Goal: Transaction & Acquisition: Purchase product/service

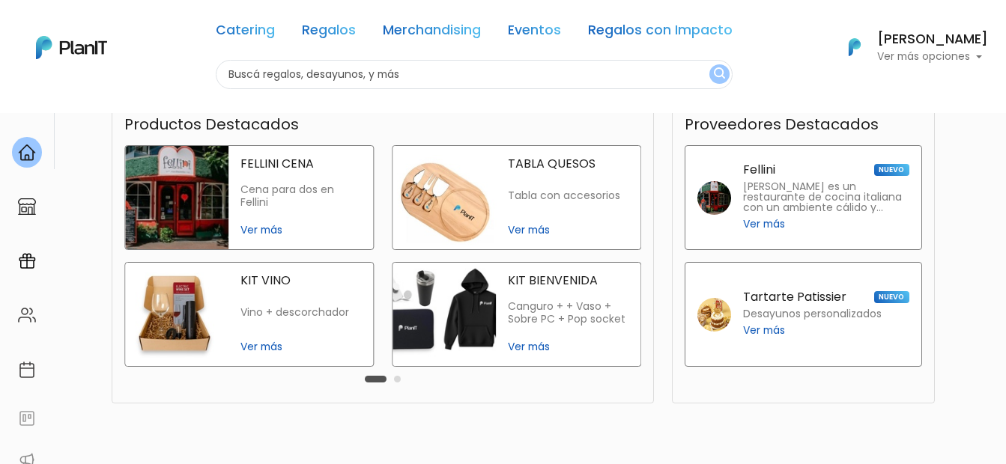
scroll to position [409, 0]
click at [568, 216] on div "TABLA QUESOS Tabla con accesorios Ver más" at bounding box center [568, 196] width 145 height 103
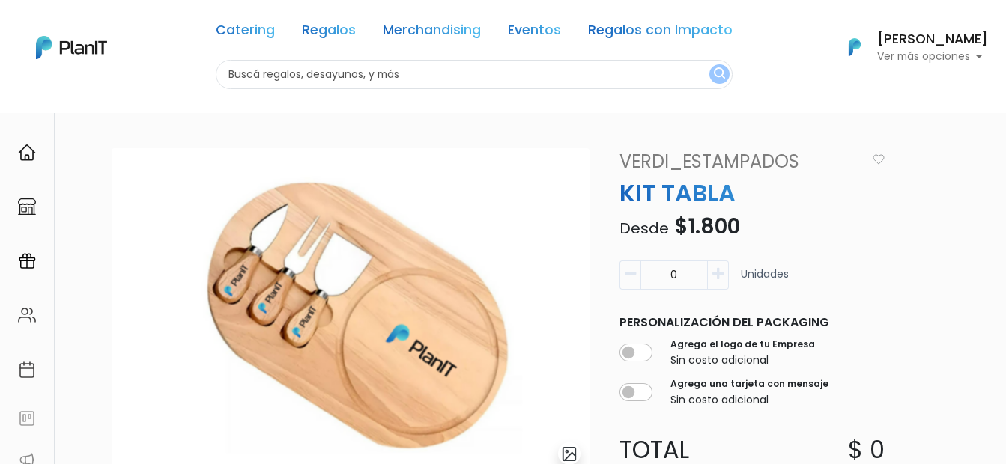
click at [681, 278] on input "0" at bounding box center [673, 275] width 67 height 29
type input "0"
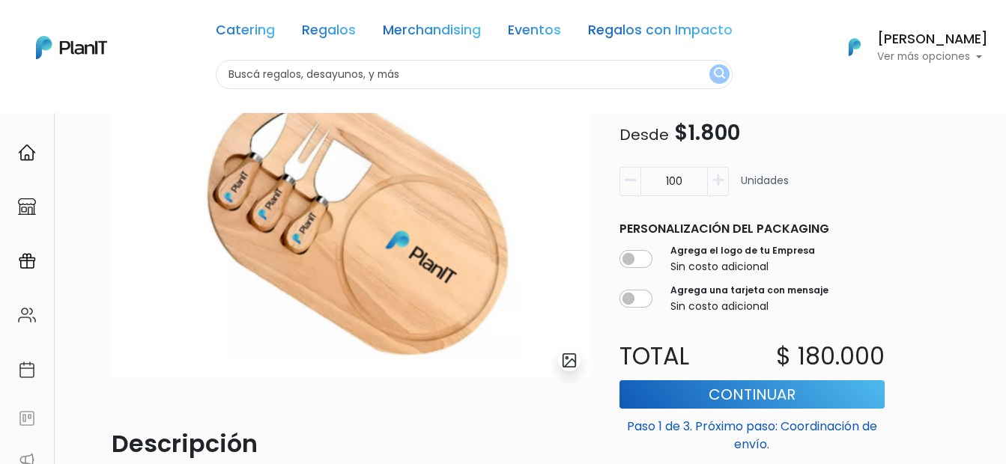
scroll to position [97, 0]
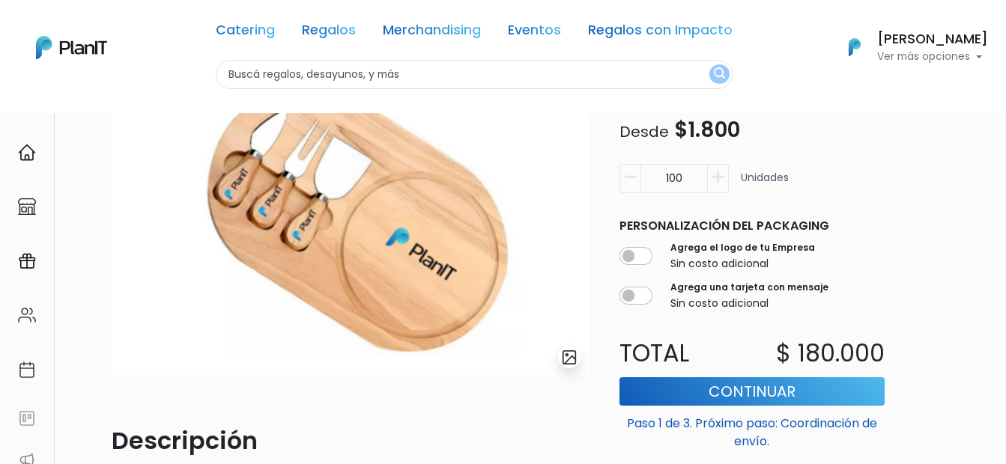
type input "100"
click at [640, 261] on input "checkbox" at bounding box center [635, 256] width 33 height 18
checkbox input "true"
click at [639, 298] on input "checkbox" at bounding box center [635, 296] width 33 height 18
checkbox input "true"
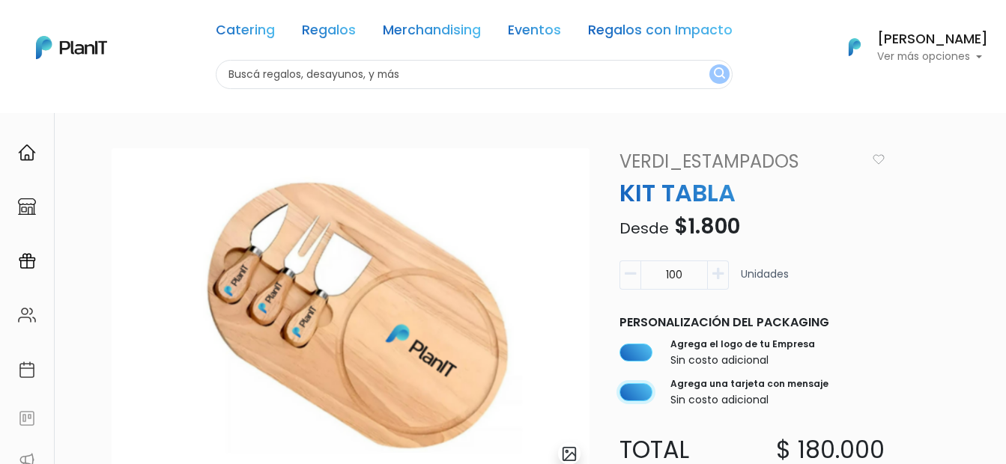
scroll to position [0, 0]
click at [328, 27] on link "Regalos" at bounding box center [329, 33] width 54 height 18
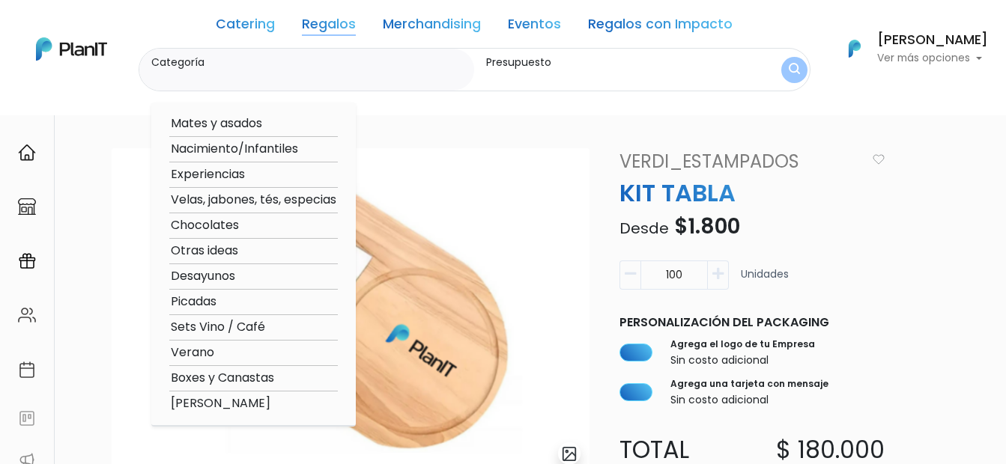
click at [248, 116] on option "Mates y asados" at bounding box center [253, 124] width 168 height 19
type input "Mates y asados"
type input "$0 - $1000"
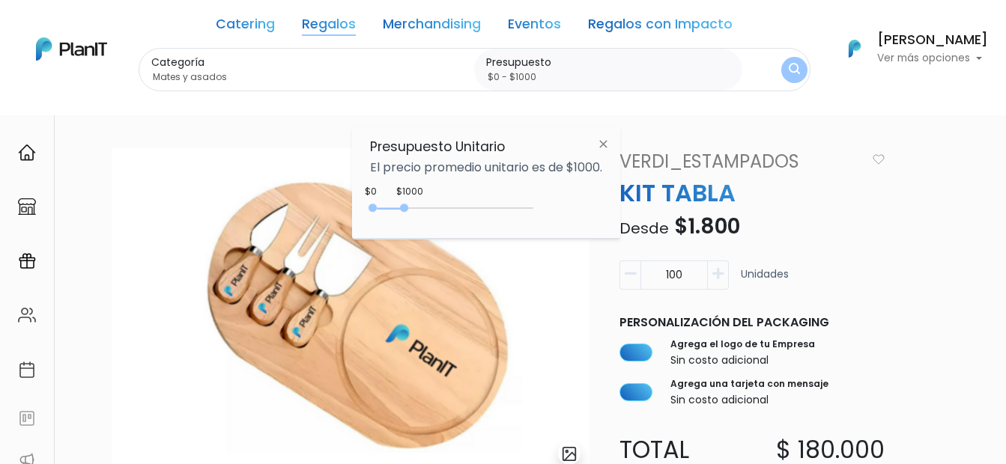
click at [798, 73] on img "submit" at bounding box center [794, 70] width 11 height 14
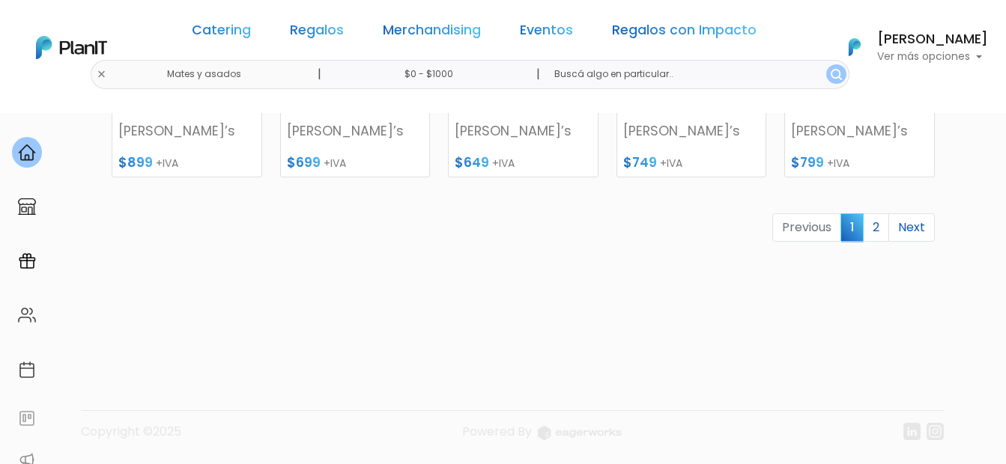
scroll to position [732, 0]
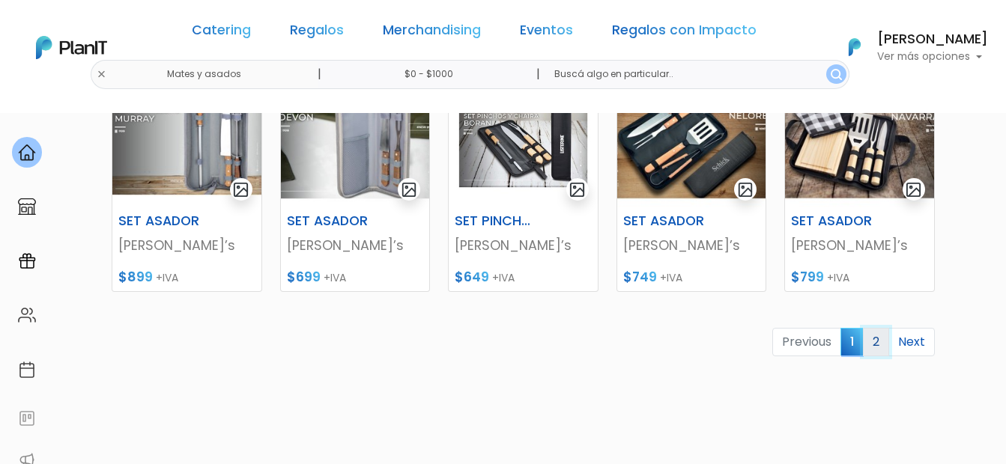
click at [882, 343] on link "2" at bounding box center [876, 342] width 26 height 28
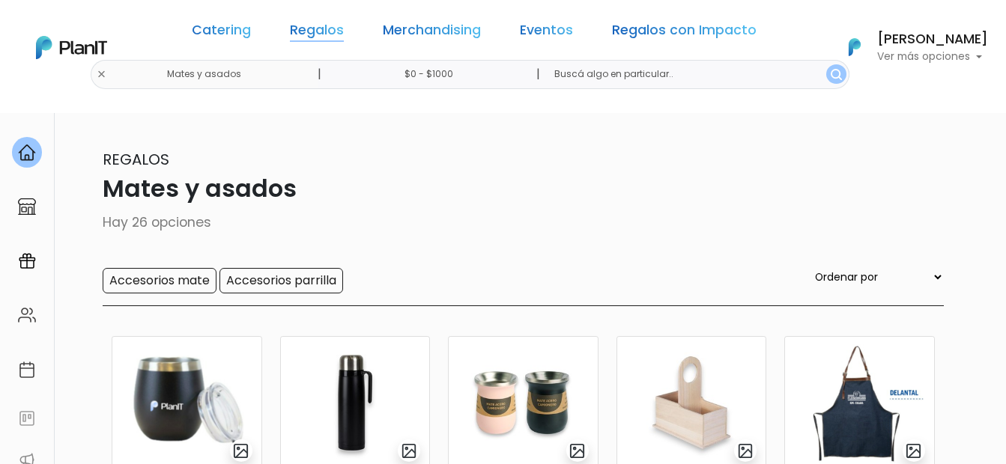
click at [332, 28] on link "Regalos" at bounding box center [317, 33] width 54 height 18
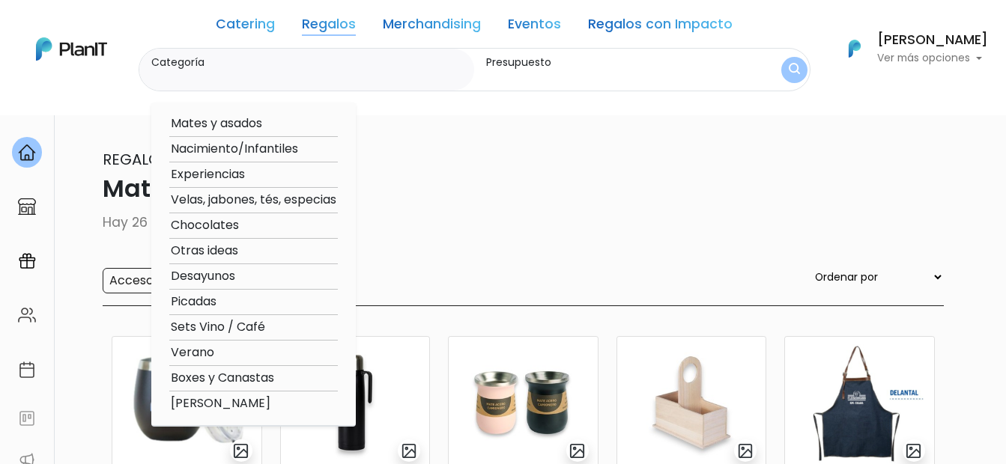
click at [240, 203] on option "Velas, jabones, tés, especias" at bounding box center [253, 200] width 168 height 19
type input "Velas, jabones, tés, especias"
type input "$0 - $1000"
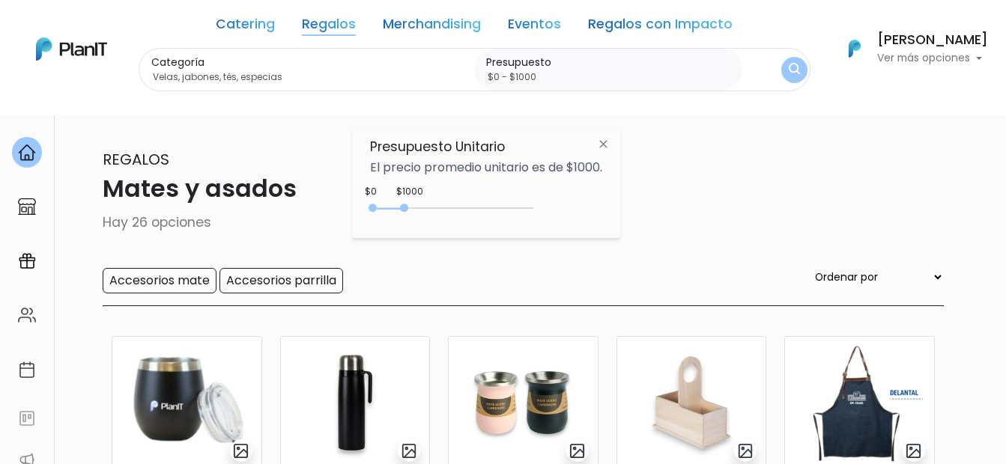
click at [340, 19] on link "Regalos" at bounding box center [329, 27] width 54 height 18
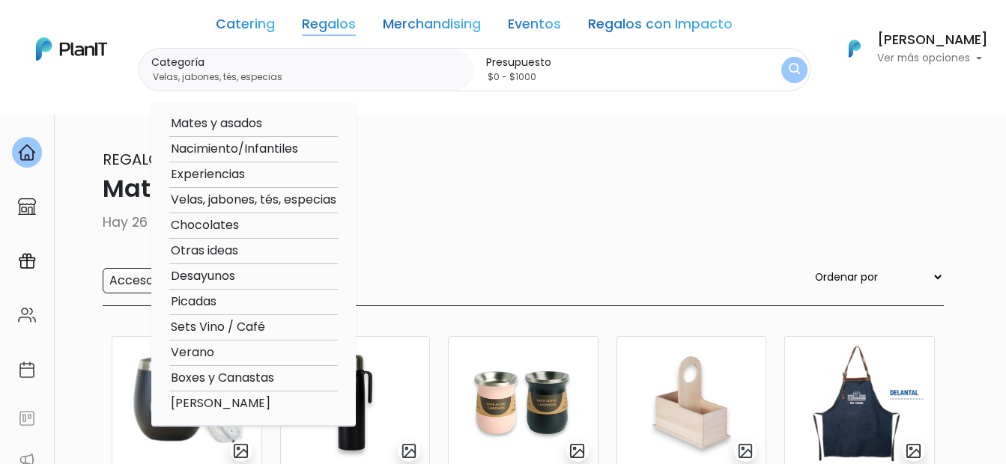
click at [227, 204] on option "Velas, jabones, tés, especias" at bounding box center [253, 200] width 168 height 19
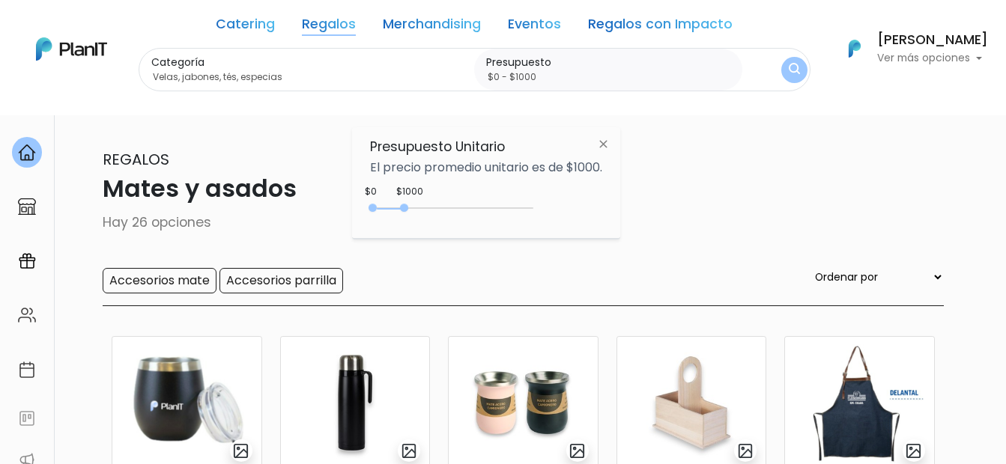
click at [797, 64] on img "submit" at bounding box center [794, 70] width 11 height 14
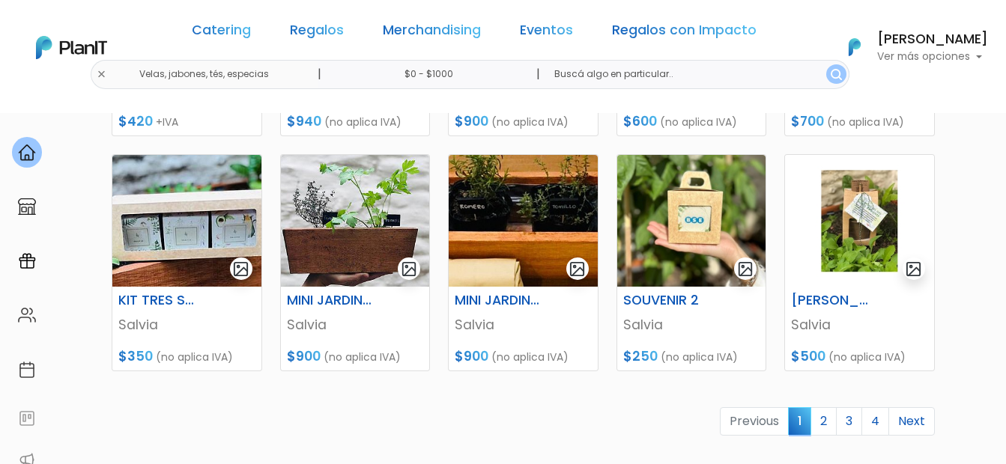
scroll to position [792, 0]
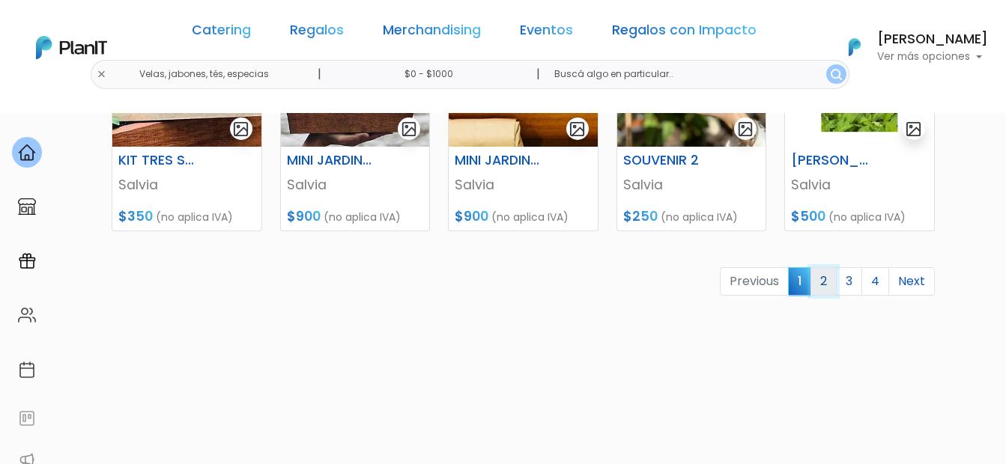
click at [820, 285] on link "2" at bounding box center [823, 281] width 26 height 28
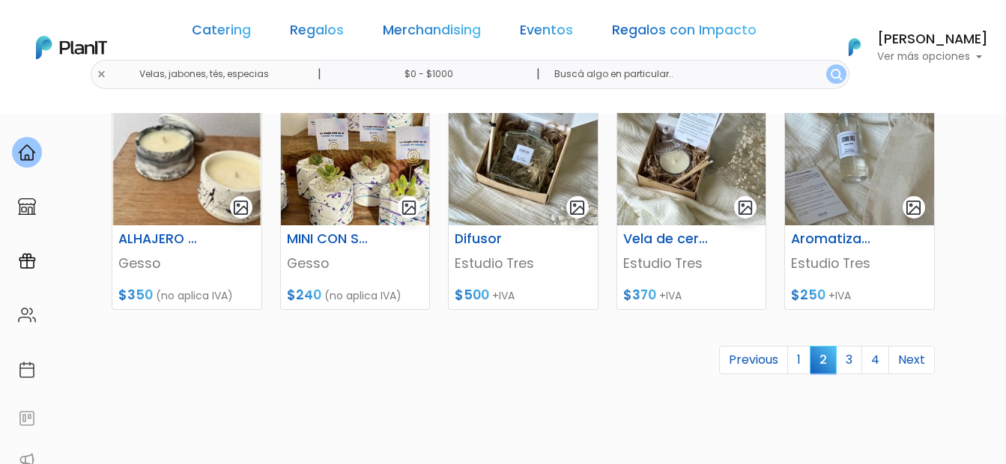
scroll to position [721, 0]
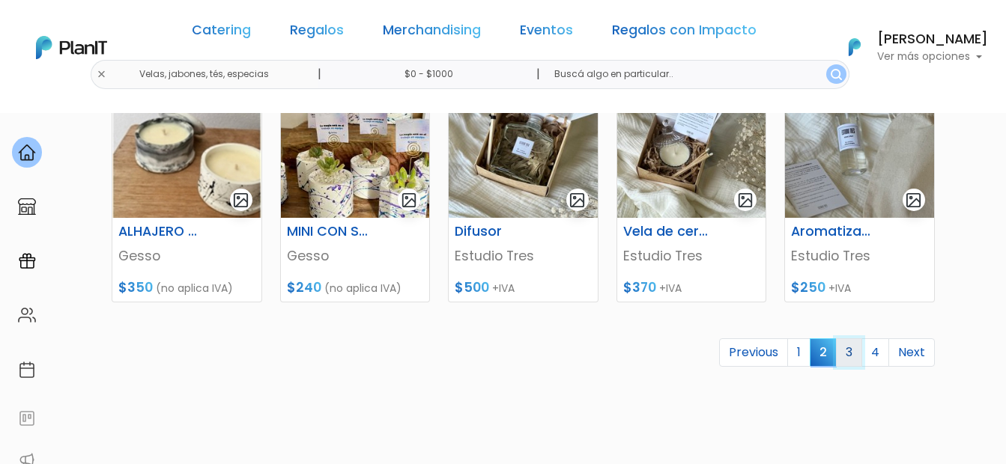
click at [848, 355] on link "3" at bounding box center [849, 352] width 26 height 28
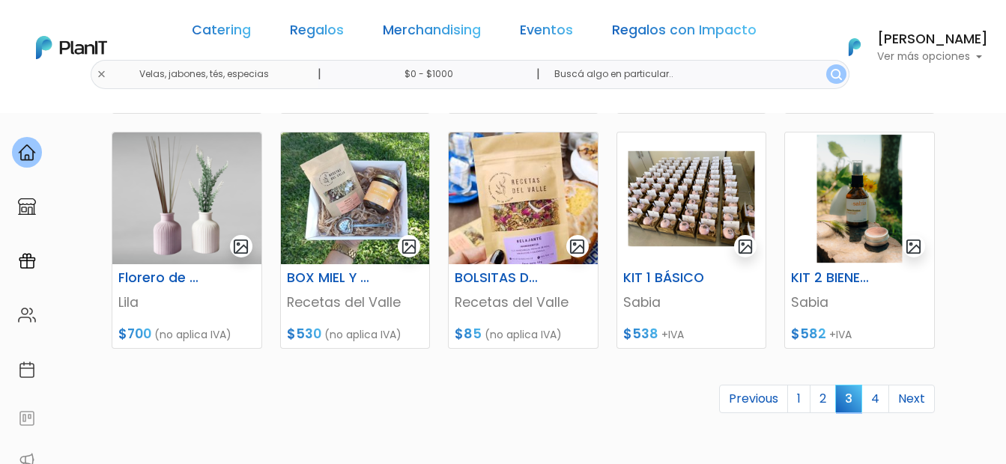
scroll to position [714, 0]
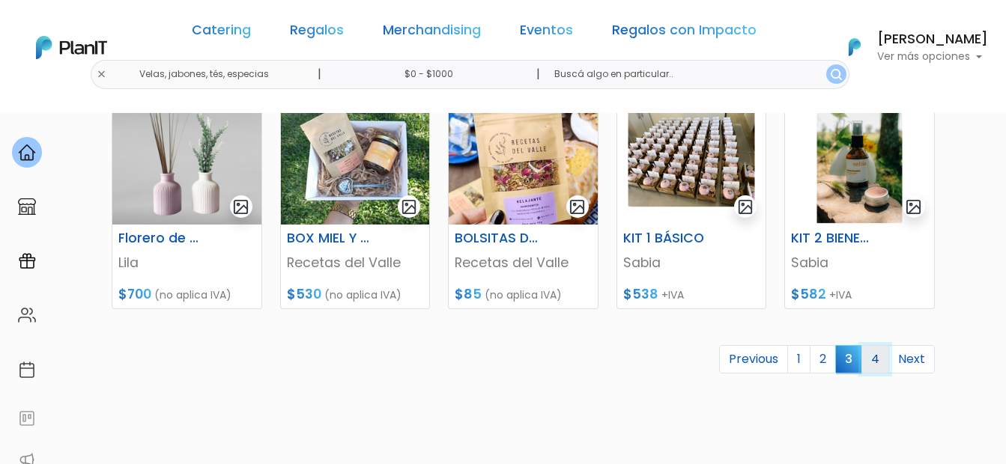
click at [875, 357] on link "4" at bounding box center [875, 359] width 28 height 28
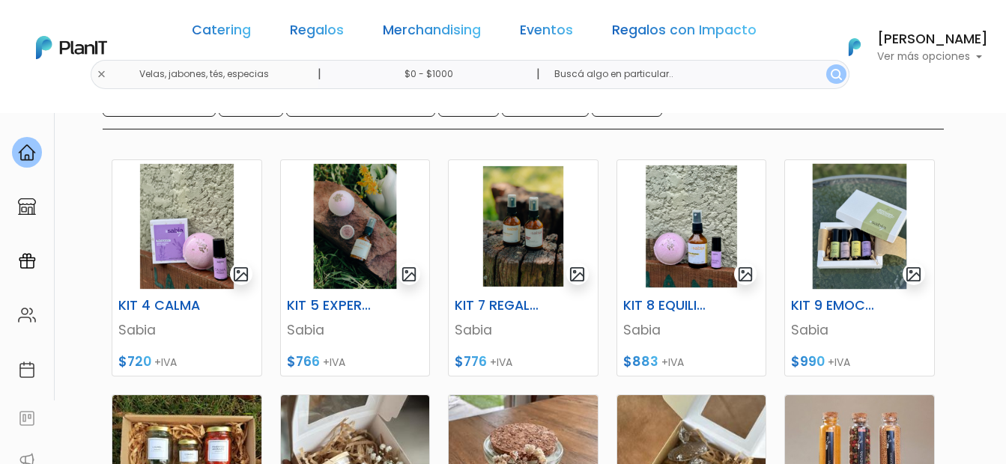
scroll to position [176, 0]
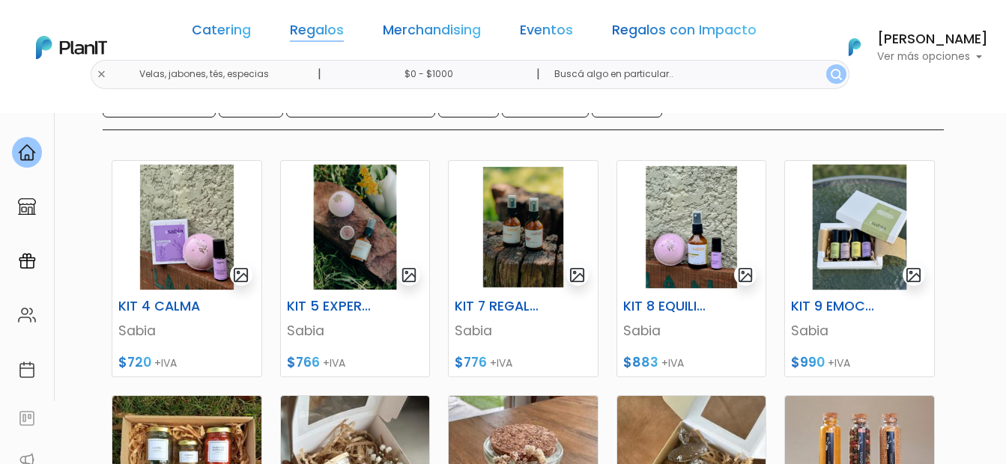
click at [344, 25] on link "Regalos" at bounding box center [317, 33] width 54 height 18
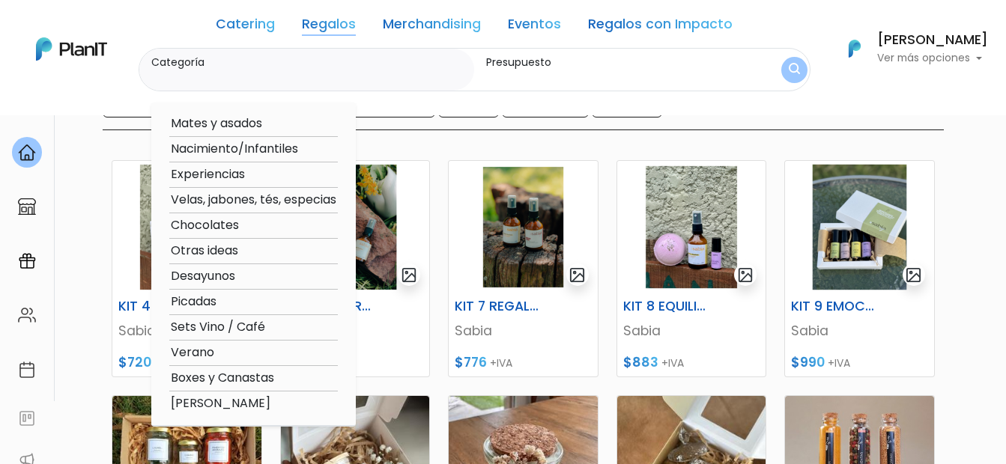
click at [216, 347] on option "Verano" at bounding box center [253, 353] width 168 height 19
type input "Verano"
type input "$0 - $1000"
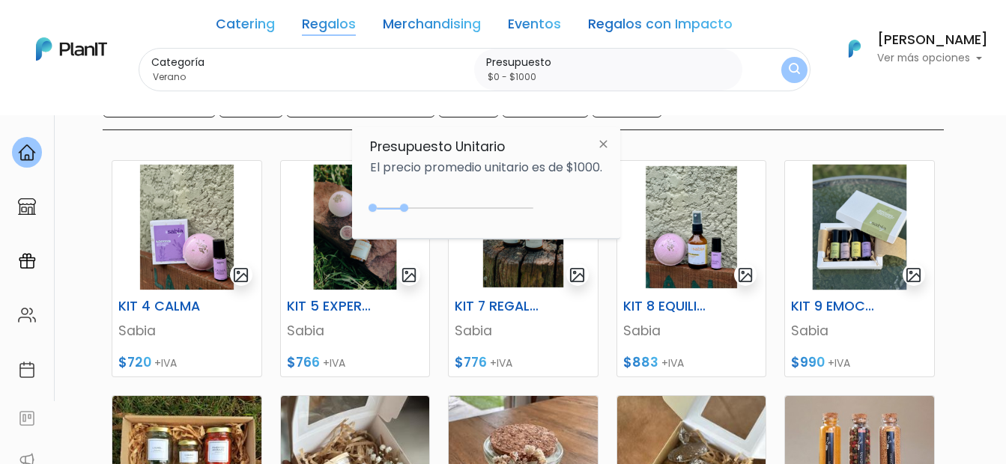
click at [789, 60] on button "submit" at bounding box center [794, 70] width 26 height 26
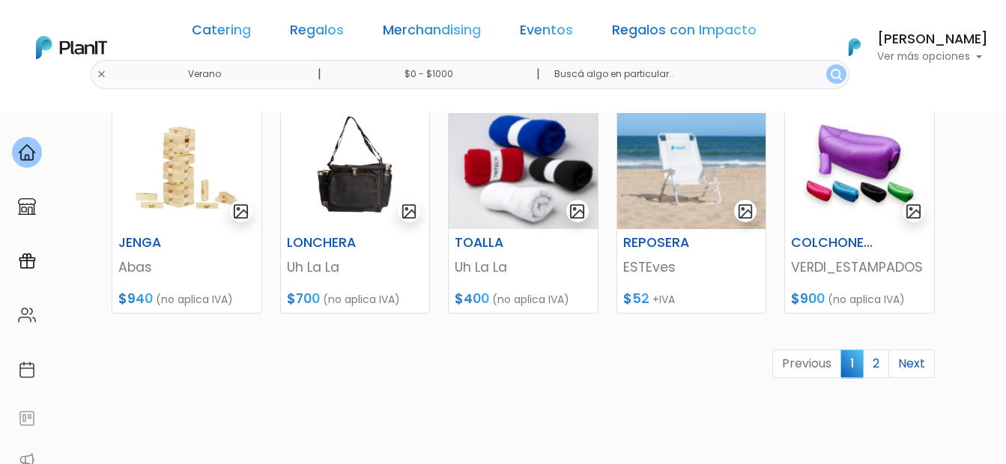
scroll to position [711, 0]
click at [881, 374] on link "2" at bounding box center [876, 363] width 26 height 28
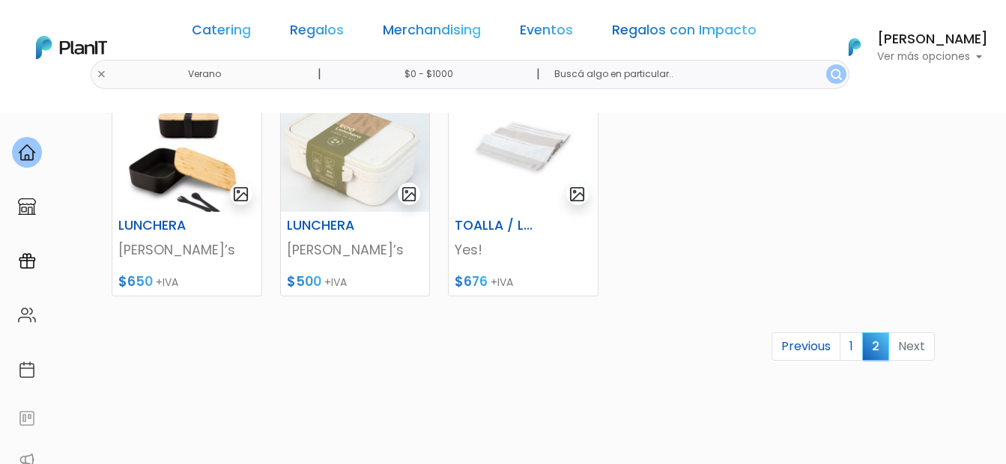
scroll to position [519, 0]
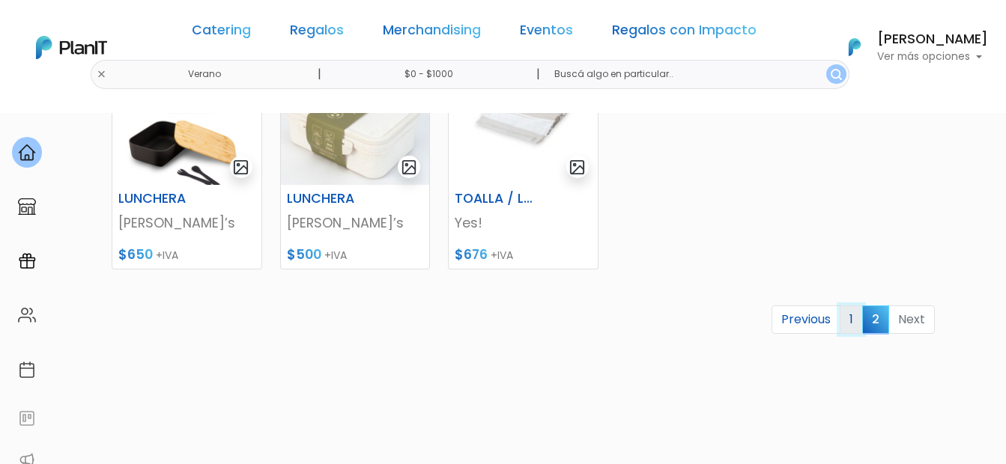
click at [861, 318] on link "1" at bounding box center [850, 320] width 23 height 28
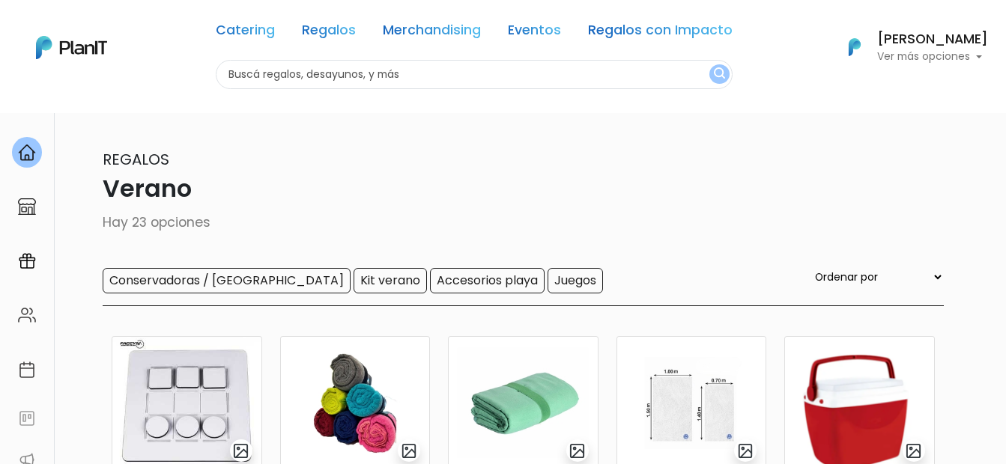
click at [148, 70] on div "Catering Regalos Merchandising Eventos Regalos con Impacto [GEOGRAPHIC_DATA] | …" at bounding box center [503, 47] width 1006 height 83
click at [240, 83] on input "text" at bounding box center [474, 74] width 517 height 29
click at [312, 29] on link "Regalos" at bounding box center [329, 33] width 54 height 18
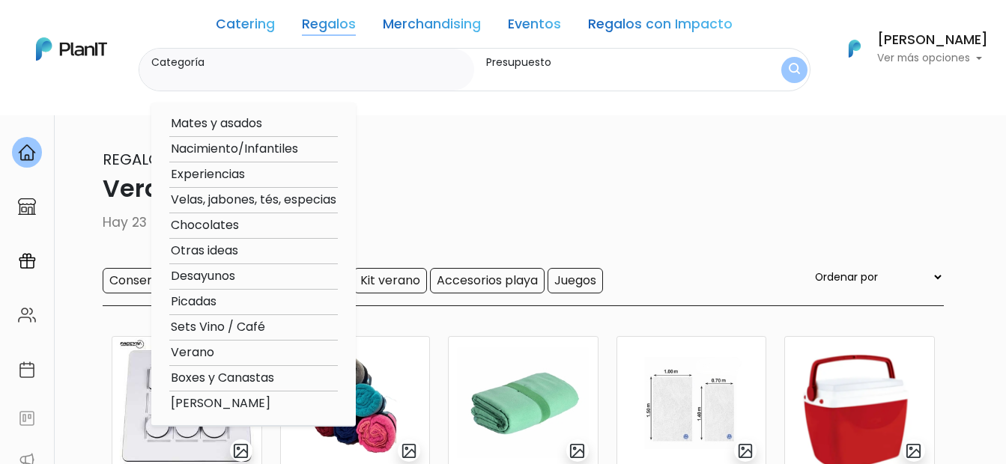
click at [223, 252] on option "Otras ideas" at bounding box center [253, 251] width 168 height 19
type input "Otras ideas"
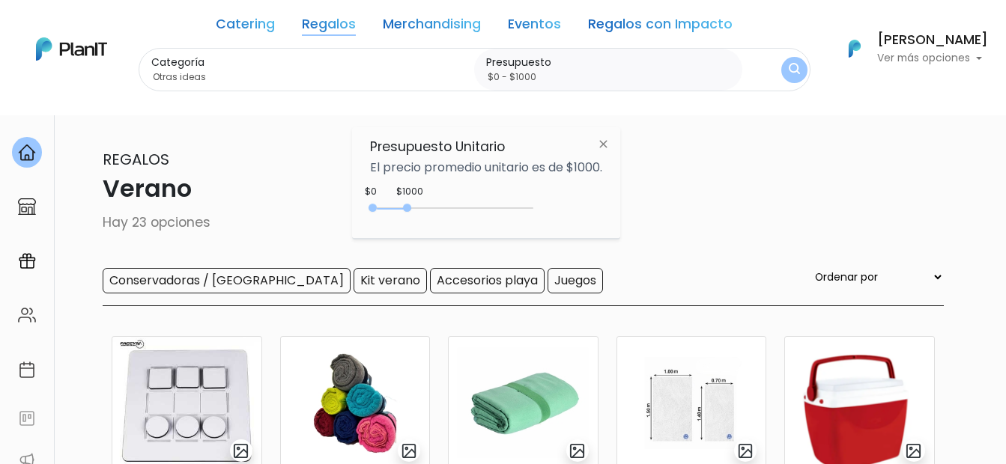
click at [410, 207] on div "0 : 1100 0 1100" at bounding box center [454, 211] width 157 height 15
type input "$0 - $1150"
click at [413, 208] on div "0 : 1150 0 1150" at bounding box center [454, 211] width 157 height 15
click at [792, 67] on img "submit" at bounding box center [793, 70] width 14 height 18
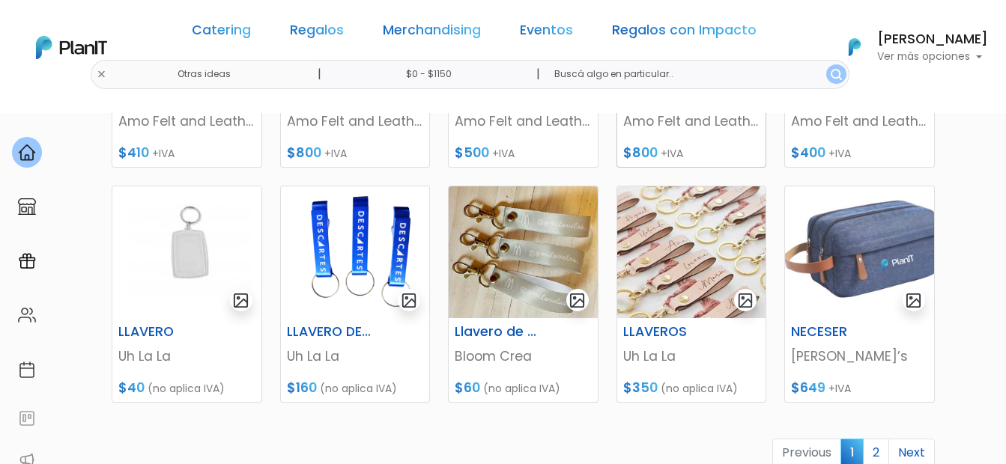
scroll to position [681, 0]
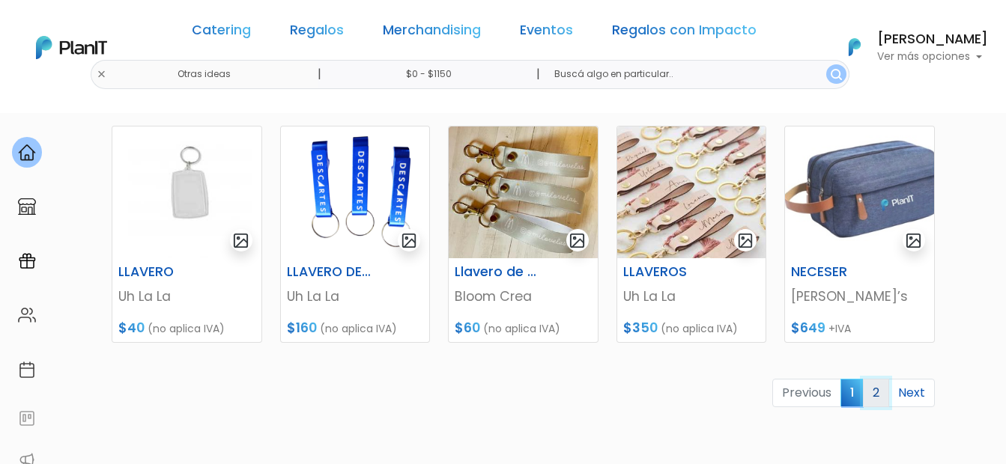
click at [877, 383] on link "2" at bounding box center [876, 393] width 26 height 28
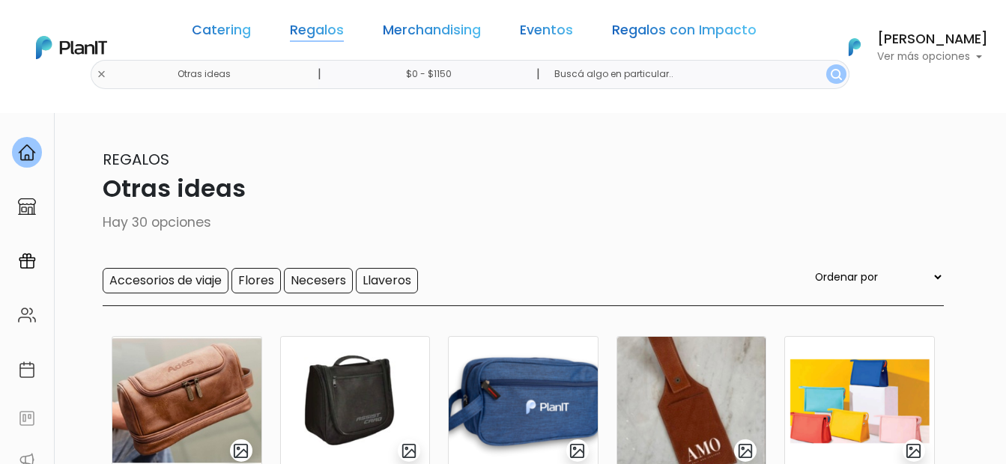
click at [313, 34] on link "Regalos" at bounding box center [317, 33] width 54 height 18
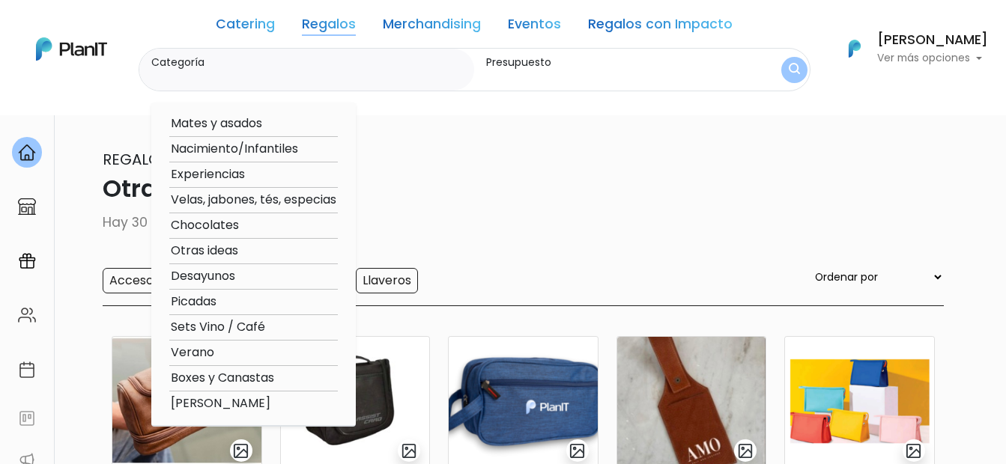
click at [227, 270] on option "Desayunos" at bounding box center [253, 276] width 168 height 19
type input "Desayunos"
type input "$0 - $1150"
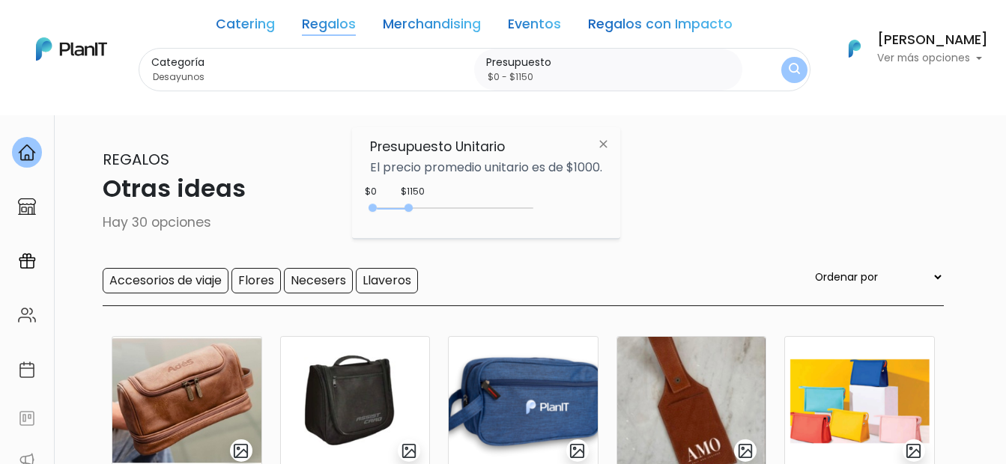
click at [793, 73] on img "submit" at bounding box center [794, 70] width 11 height 14
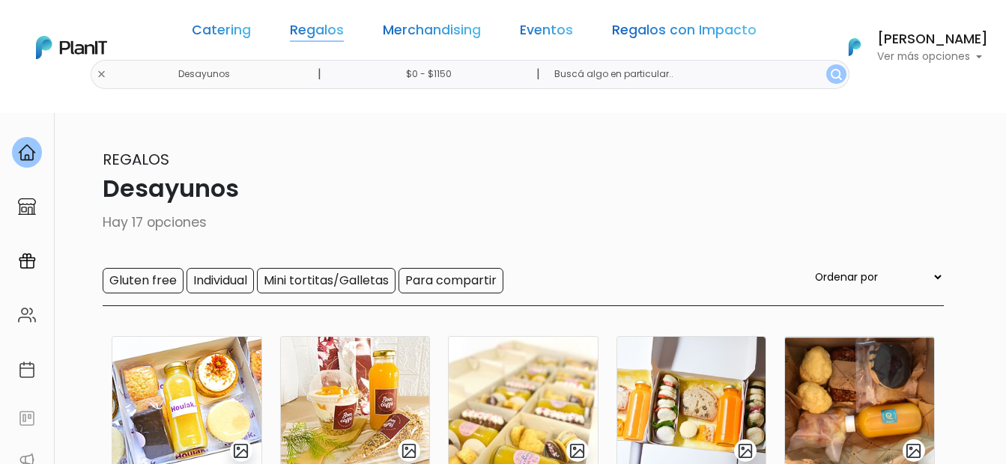
click at [330, 25] on link "Regalos" at bounding box center [317, 33] width 54 height 18
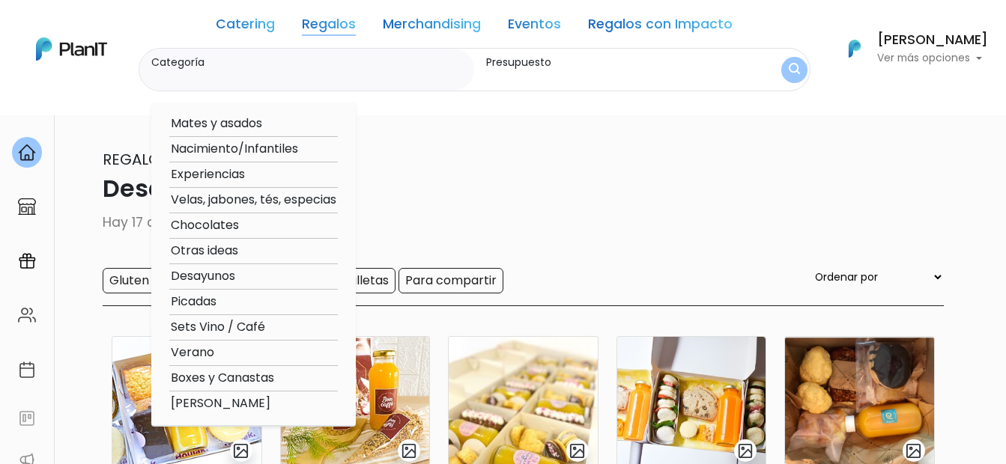
click at [221, 300] on option "Picadas" at bounding box center [253, 302] width 168 height 19
type input "Picadas"
type input "$0 - $1150"
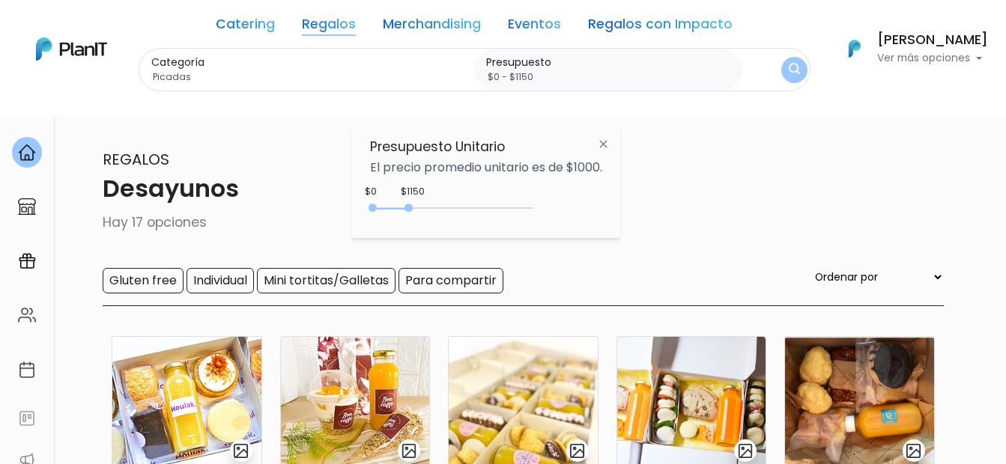
click at [792, 70] on img "submit" at bounding box center [794, 70] width 11 height 14
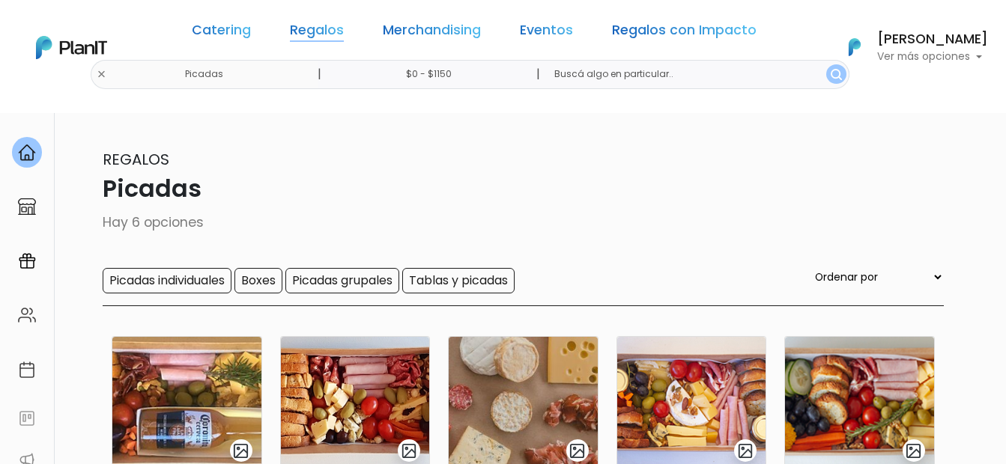
click at [342, 36] on link "Regalos" at bounding box center [317, 33] width 54 height 18
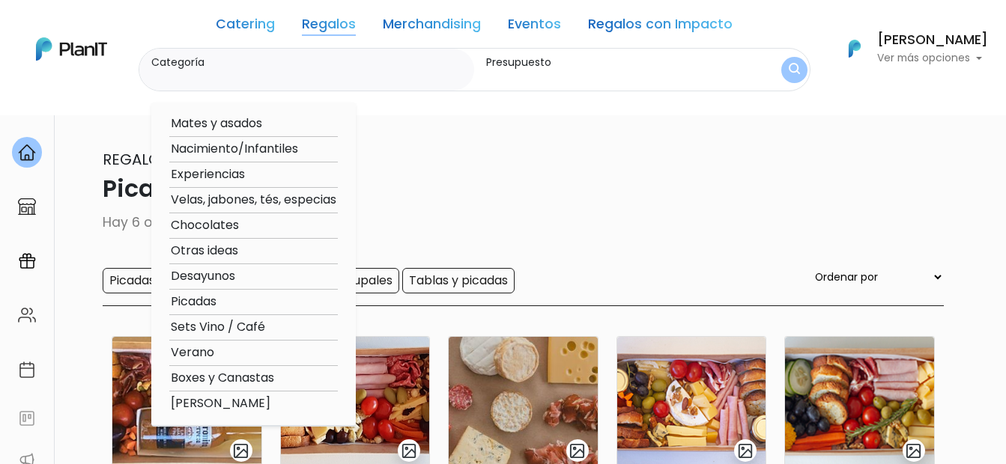
click at [247, 372] on option "Boxes y Canastas" at bounding box center [253, 378] width 168 height 19
type input "Boxes y Canastas"
type input "$0 - $1150"
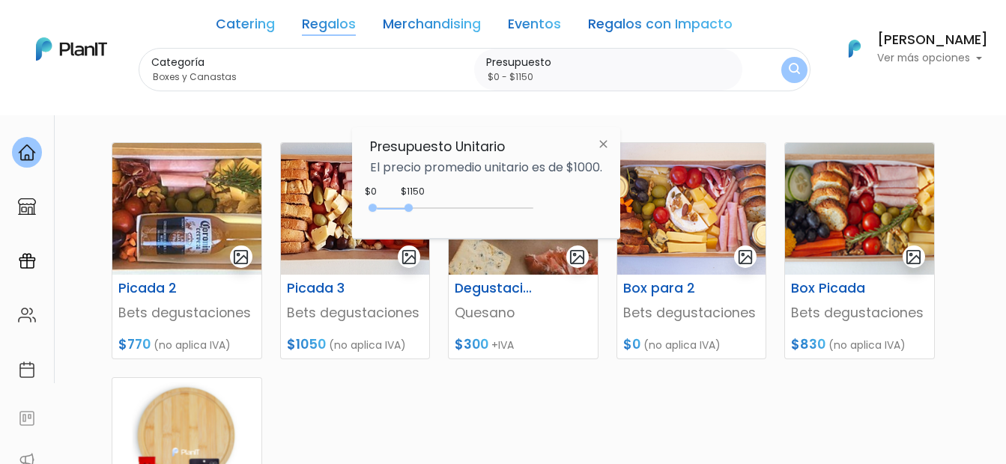
scroll to position [193, 0]
click at [797, 74] on img "submit" at bounding box center [794, 70] width 11 height 14
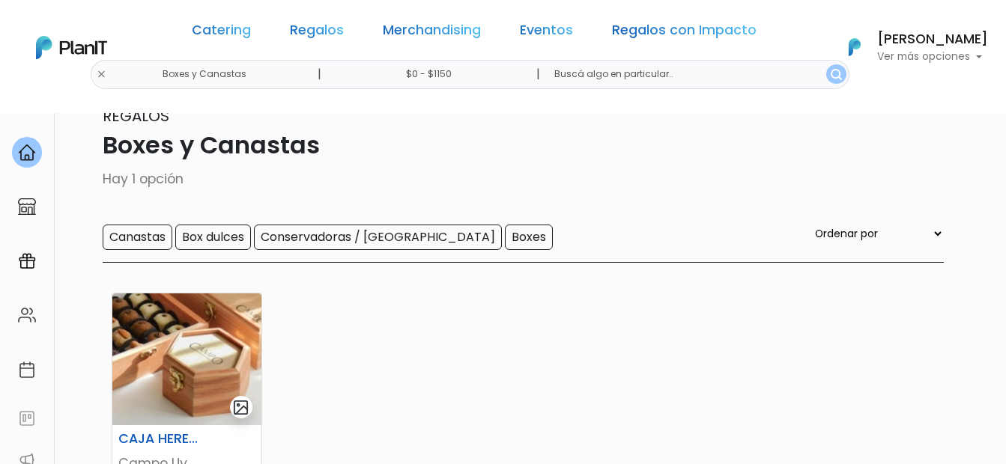
scroll to position [139, 0]
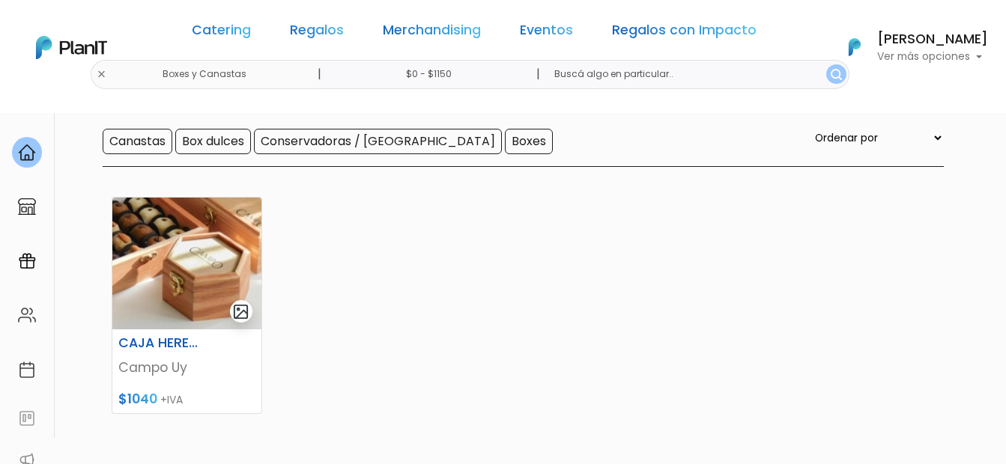
click at [464, 70] on input "$0 - $1150" at bounding box center [432, 74] width 228 height 29
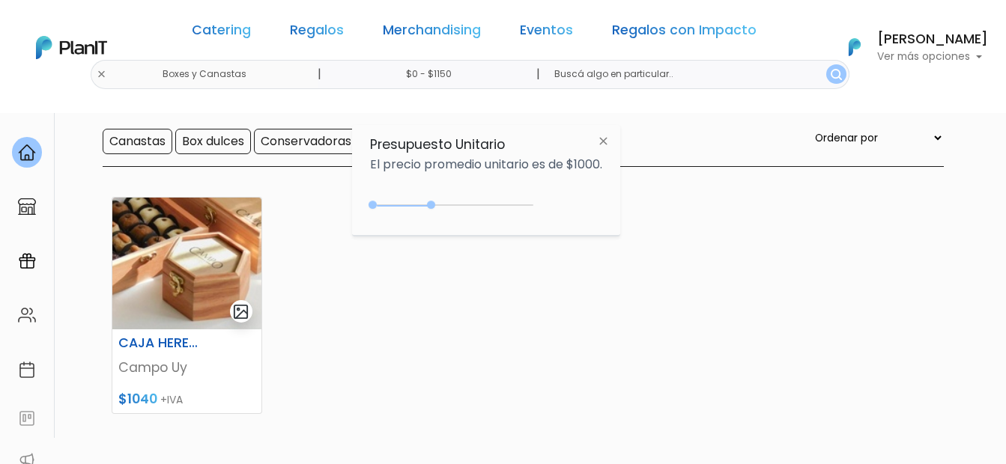
click at [434, 201] on div "0 : 1850 0 1850" at bounding box center [454, 208] width 157 height 15
type input "$0 - $2050"
drag, startPoint x: 428, startPoint y: 206, endPoint x: 441, endPoint y: 198, distance: 14.8
click at [441, 199] on div "0 : 2050 0 2050 0,2050" at bounding box center [454, 208] width 157 height 18
click at [826, 83] on button "submit" at bounding box center [836, 73] width 20 height 19
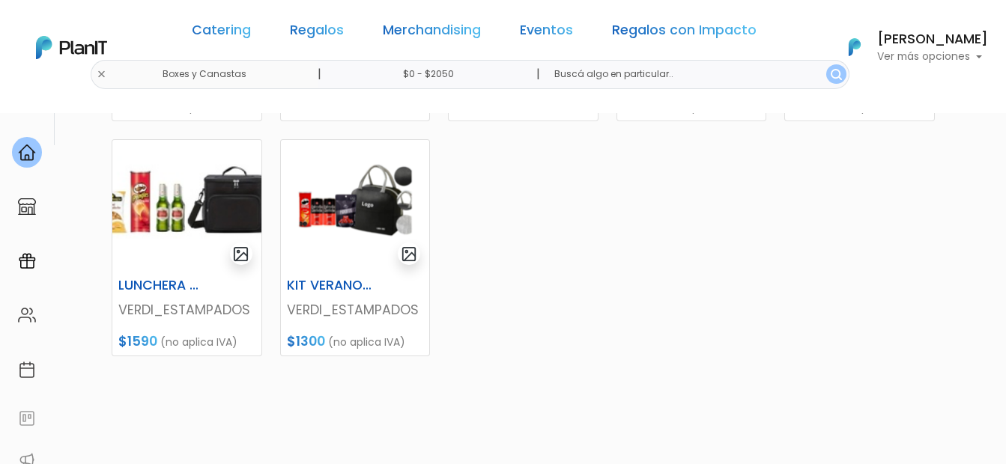
scroll to position [515, 0]
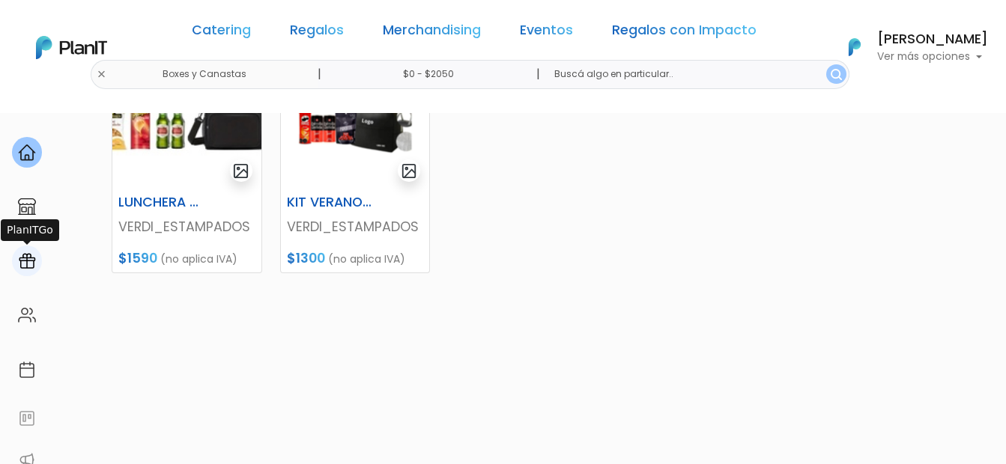
click at [28, 256] on img at bounding box center [27, 261] width 18 height 18
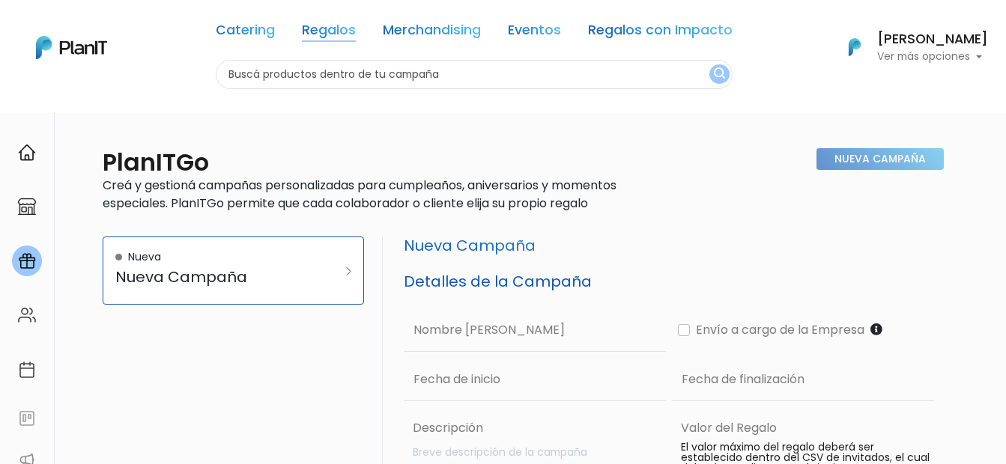
click at [349, 38] on link "Regalos" at bounding box center [329, 33] width 54 height 18
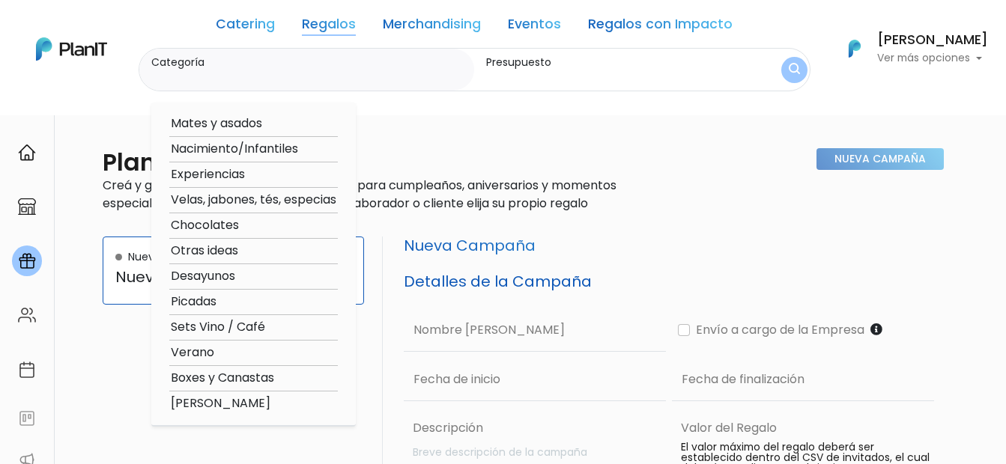
click at [228, 227] on option "Chocolates" at bounding box center [253, 225] width 168 height 19
type input "Chocolates"
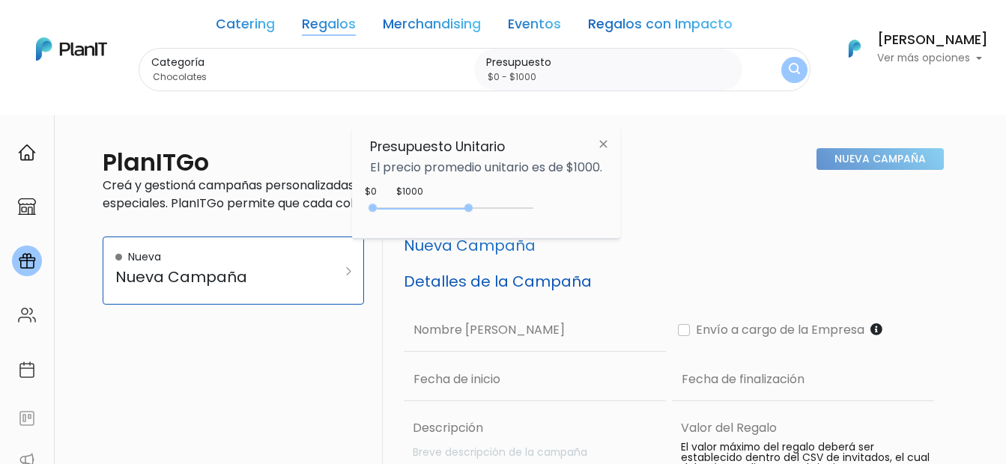
click at [472, 212] on div "0 : 3050 0 3050" at bounding box center [454, 211] width 157 height 15
type input "$0 - $3000"
click at [471, 209] on div "0 : 3000 0 3000" at bounding box center [454, 211] width 157 height 15
click at [791, 70] on img "submit" at bounding box center [794, 70] width 12 height 15
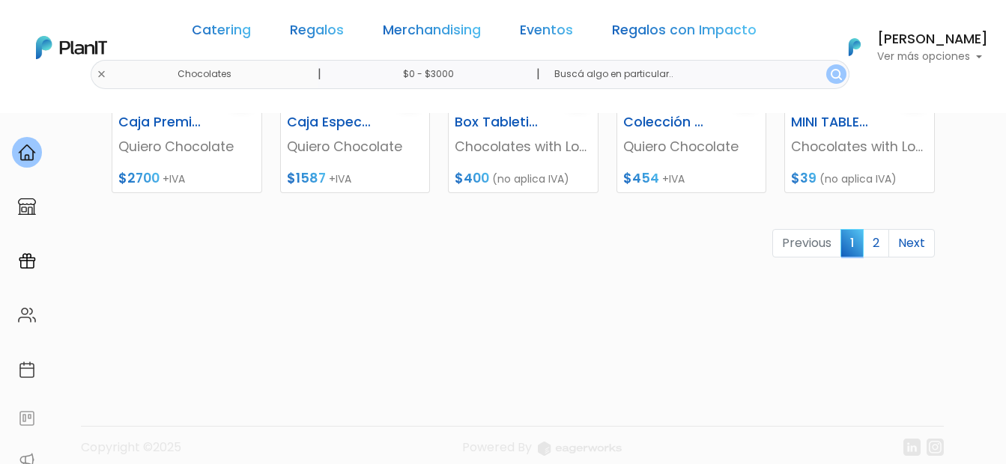
scroll to position [846, 0]
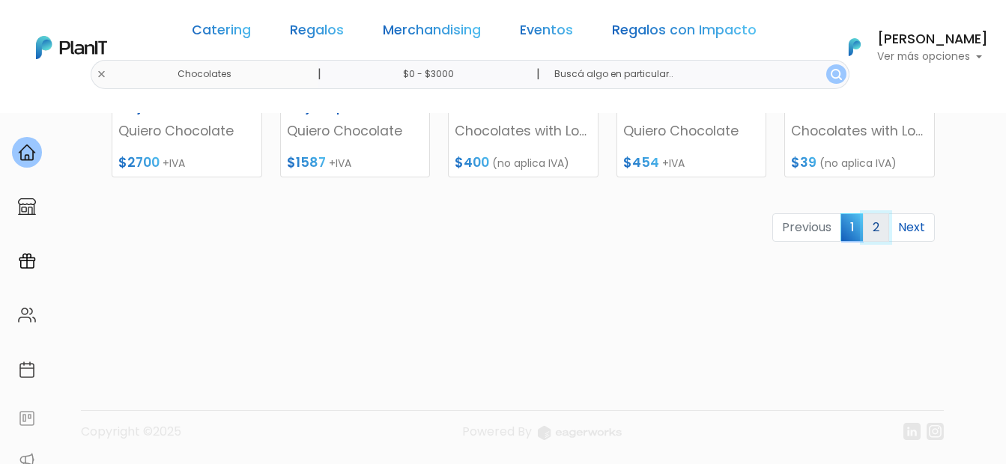
click at [875, 228] on link "2" at bounding box center [876, 227] width 26 height 28
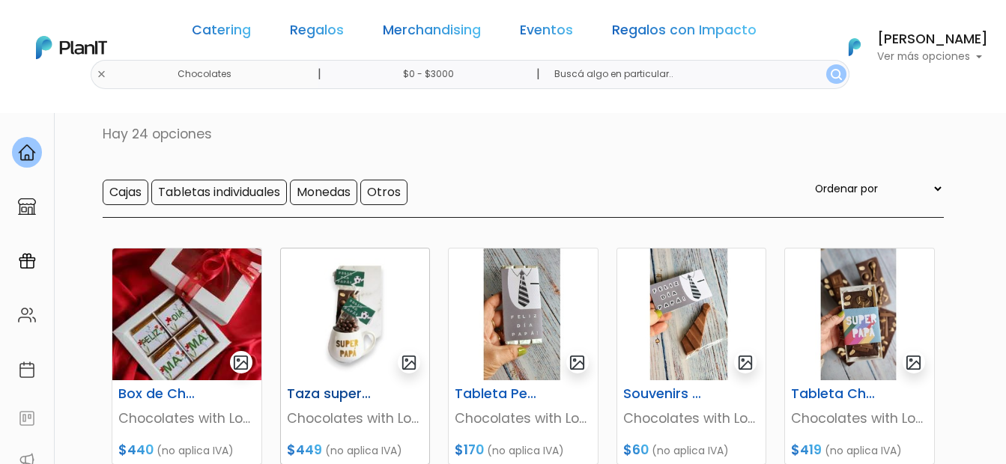
scroll to position [131, 0]
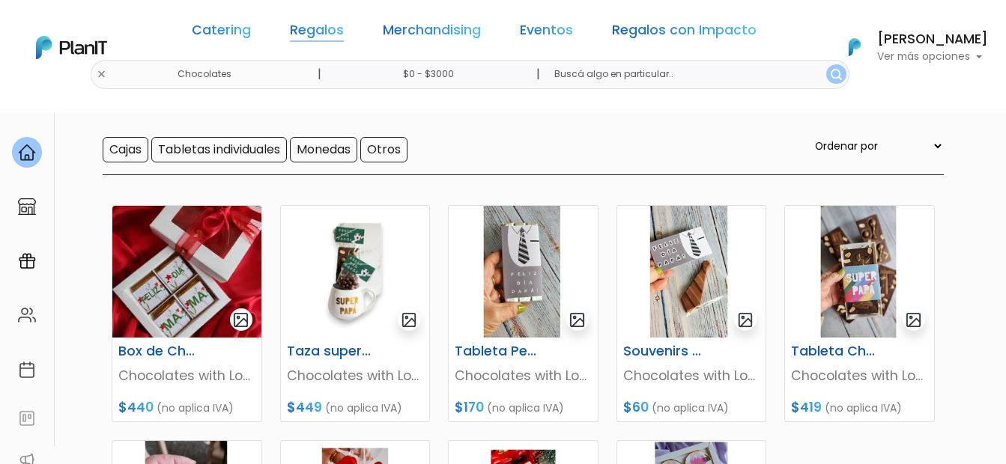
click at [331, 39] on link "Regalos" at bounding box center [317, 33] width 54 height 18
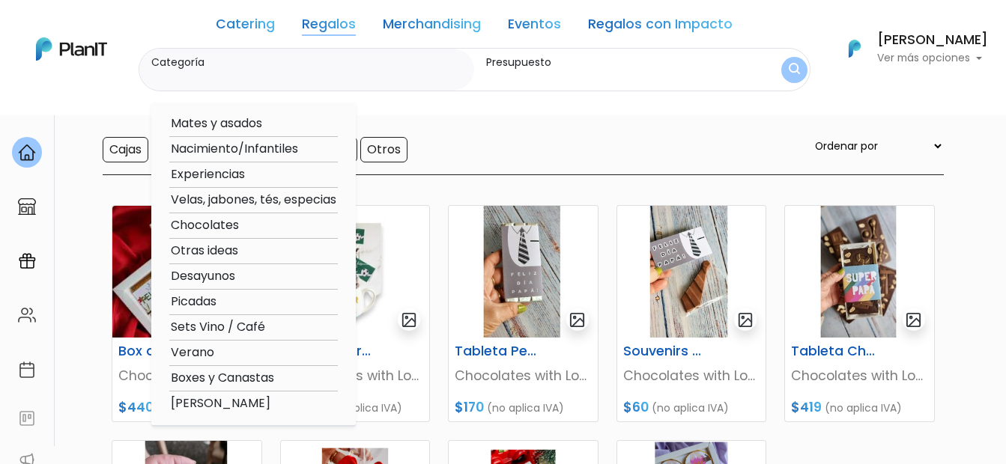
click at [646, 153] on div "Cajas Tabletas individuales Monedas Otros Ordenar por Menor Precio Mayor Precio…" at bounding box center [523, 156] width 841 height 38
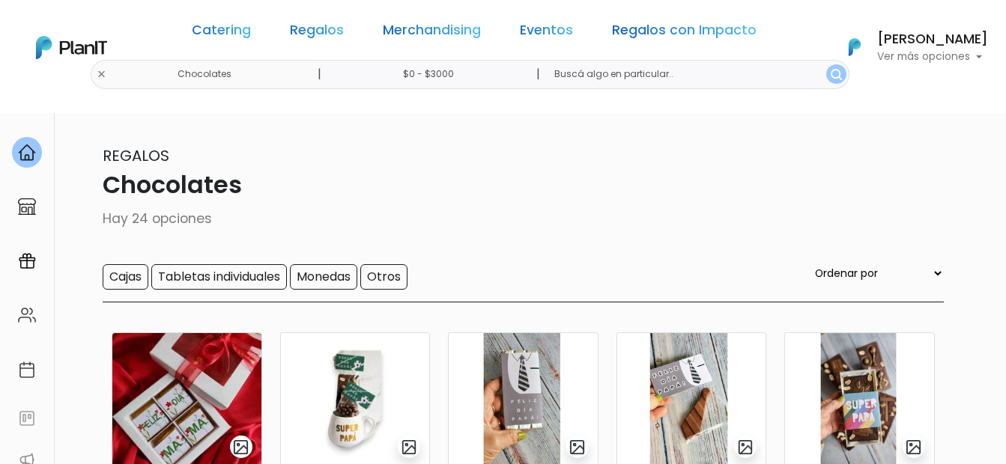
scroll to position [0, 0]
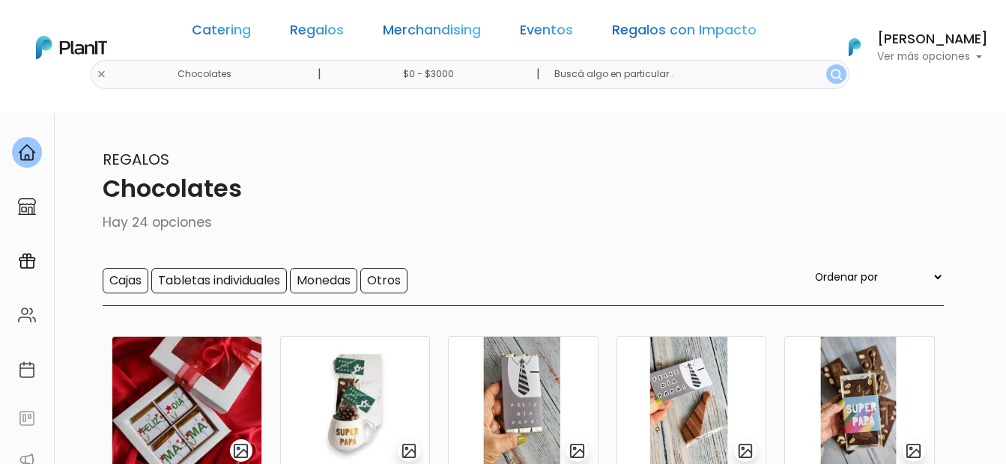
click at [344, 34] on link "Regalos" at bounding box center [317, 33] width 54 height 18
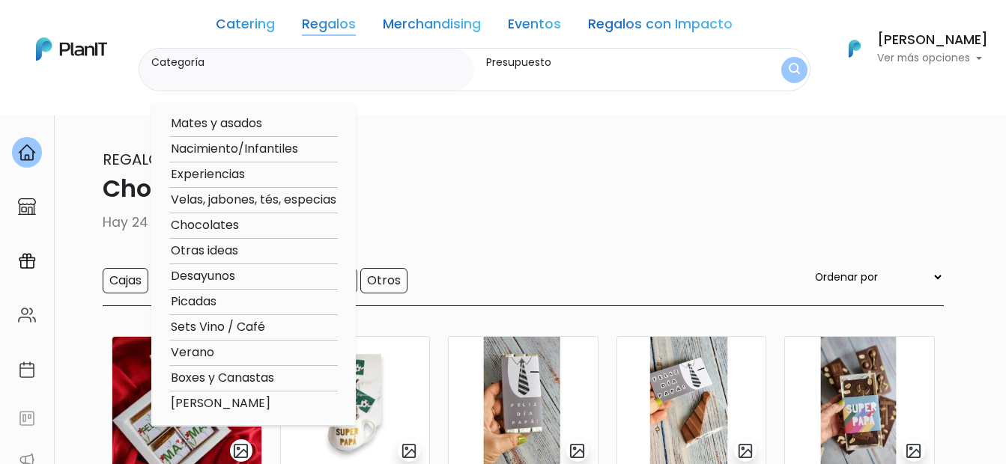
click at [205, 404] on option "[PERSON_NAME]" at bounding box center [253, 404] width 168 height 19
type input "[PERSON_NAME]"
type input "$0 - $3000"
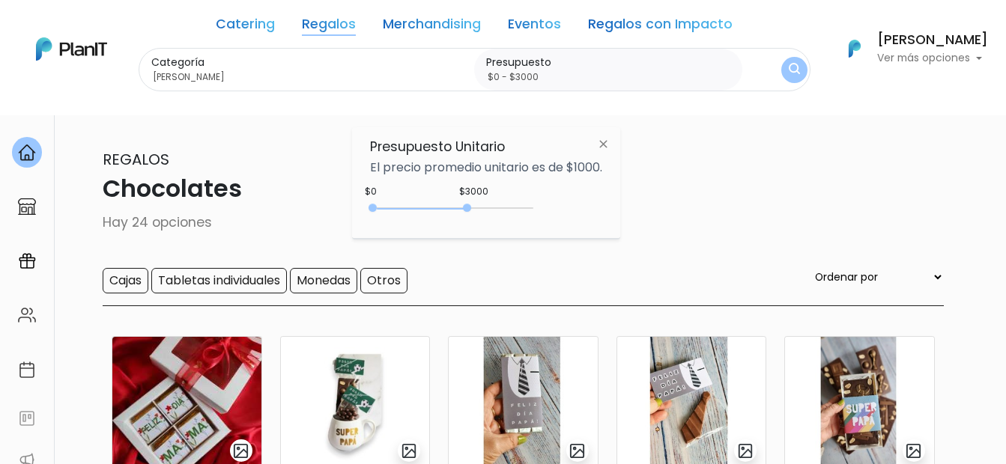
click at [556, 33] on link "Eventos" at bounding box center [534, 27] width 53 height 18
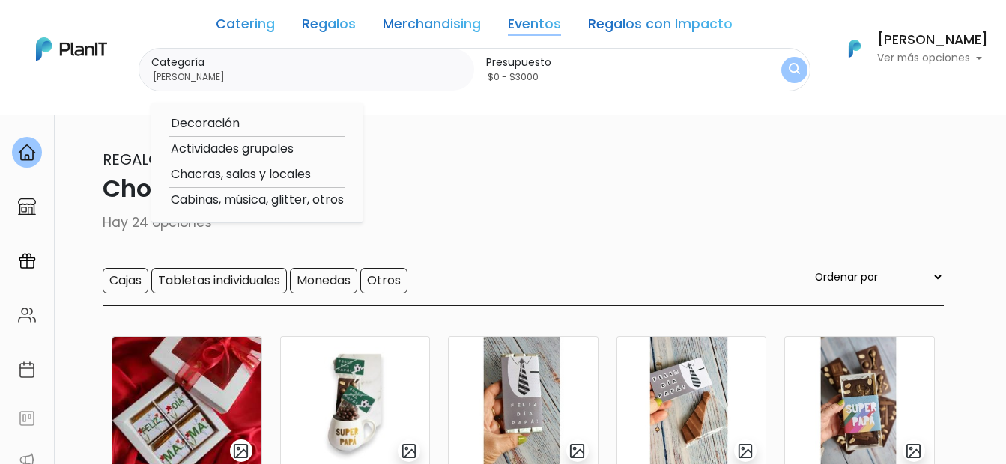
click at [247, 149] on option "Actividades grupales" at bounding box center [257, 149] width 176 height 19
type input "Actividades grupales"
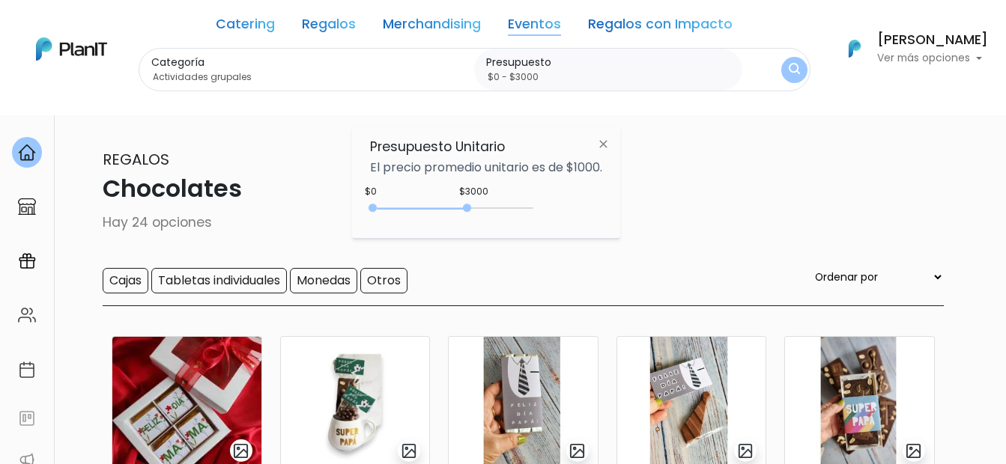
click at [792, 60] on button "submit" at bounding box center [794, 70] width 26 height 26
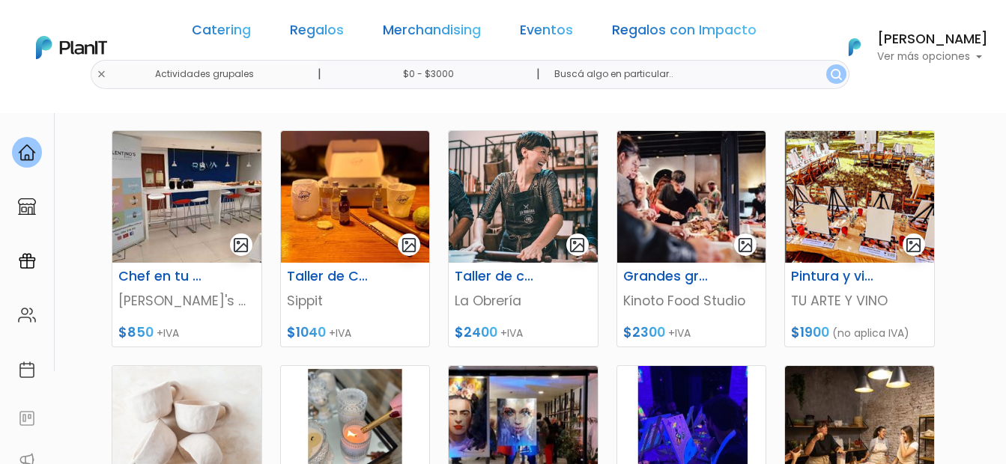
scroll to position [201, 0]
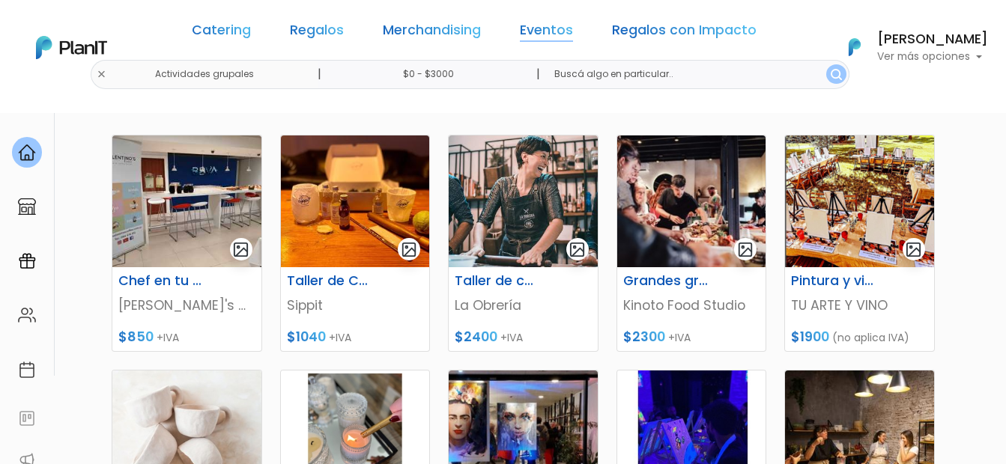
click at [529, 34] on link "Eventos" at bounding box center [546, 33] width 53 height 18
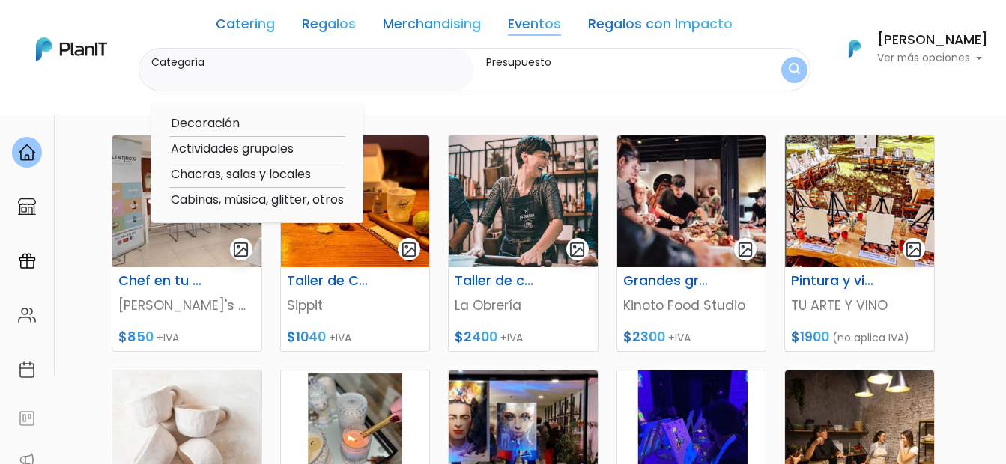
click at [315, 194] on option "Cabinas, música, glitter, otros" at bounding box center [257, 200] width 176 height 19
type input "Cabinas, música, glitter, otros"
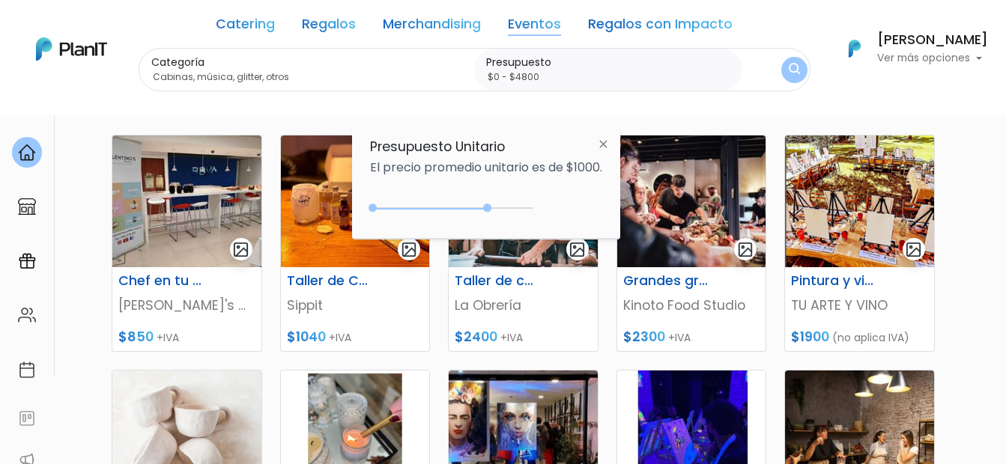
type input "$0 - $4900"
drag, startPoint x: 467, startPoint y: 205, endPoint x: 530, endPoint y: 207, distance: 62.9
click at [530, 207] on div at bounding box center [527, 208] width 8 height 8
click at [801, 70] on img "submit" at bounding box center [793, 70] width 15 height 19
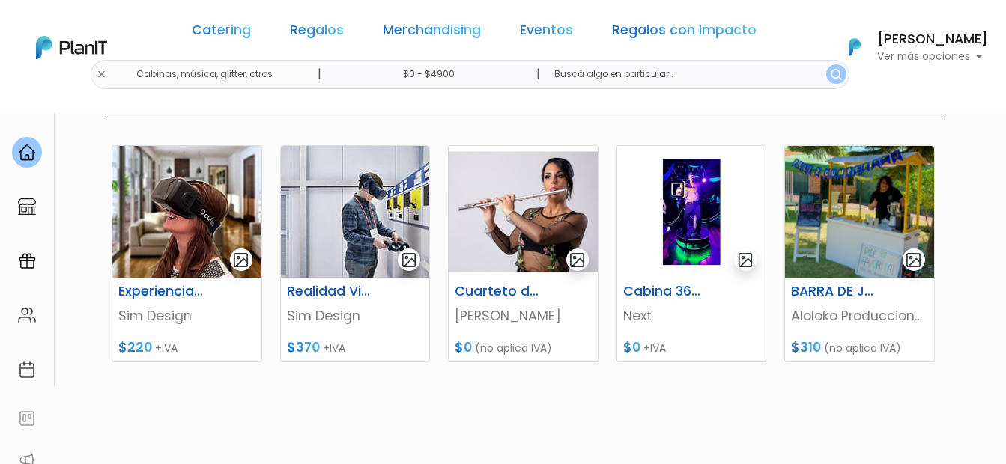
scroll to position [192, 0]
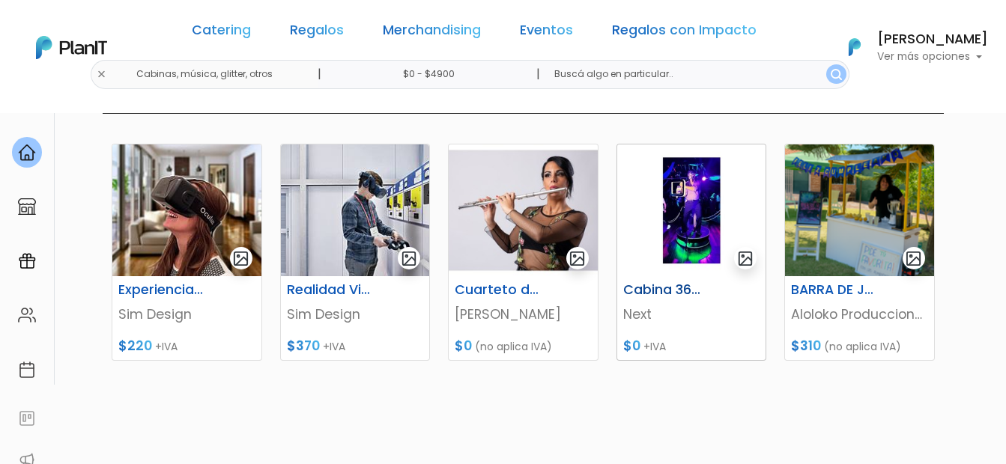
click at [691, 187] on img at bounding box center [691, 211] width 149 height 132
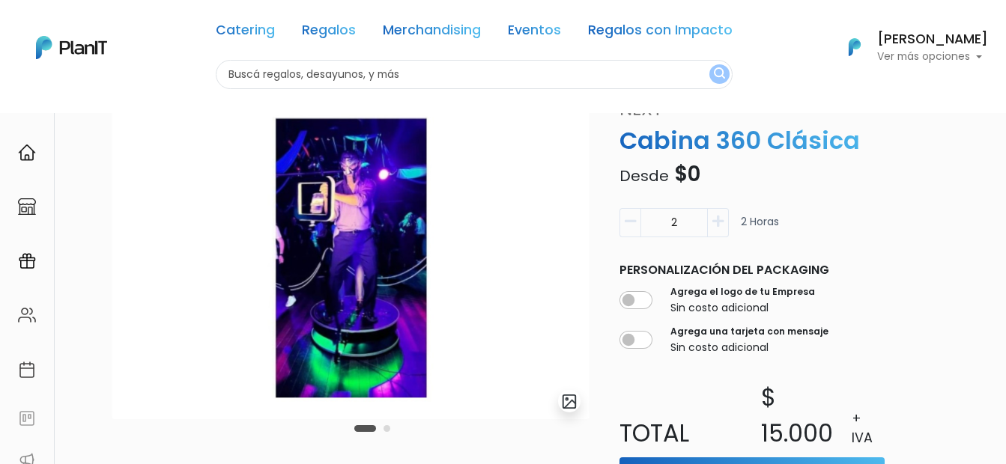
scroll to position [94, 0]
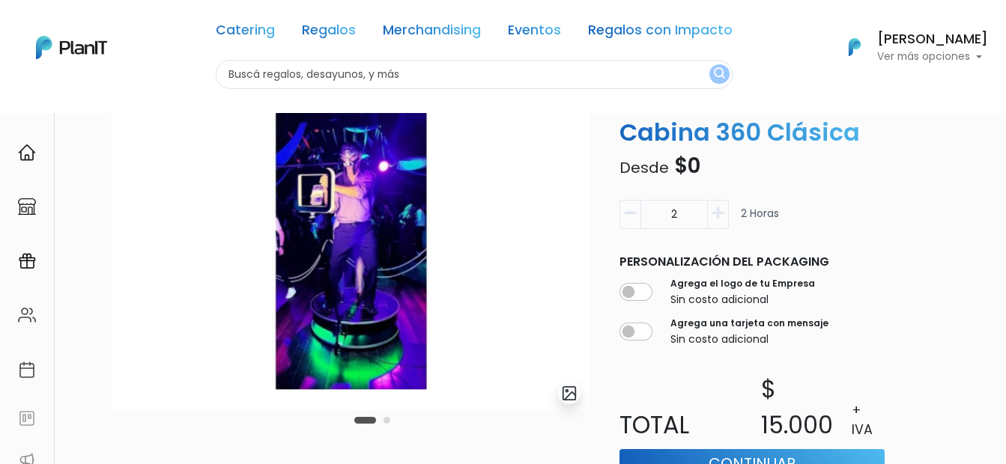
click at [715, 219] on icon "button" at bounding box center [717, 213] width 11 height 13
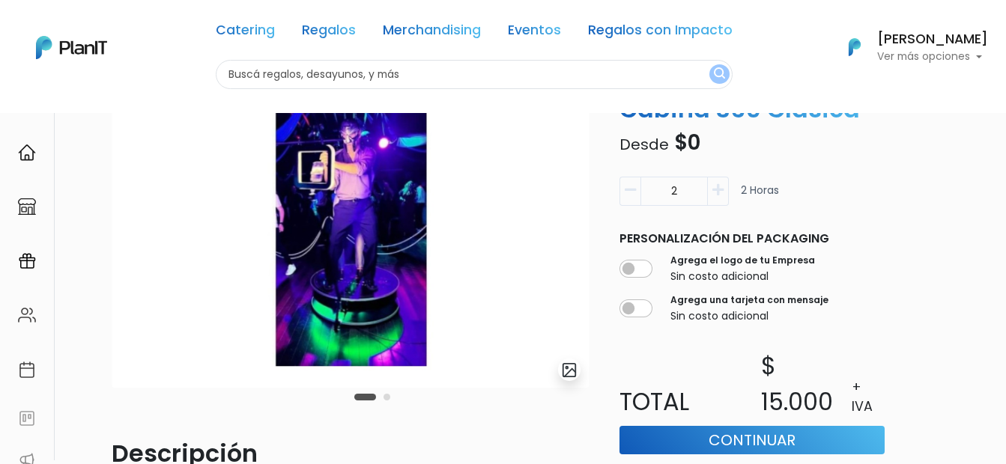
scroll to position [0, 0]
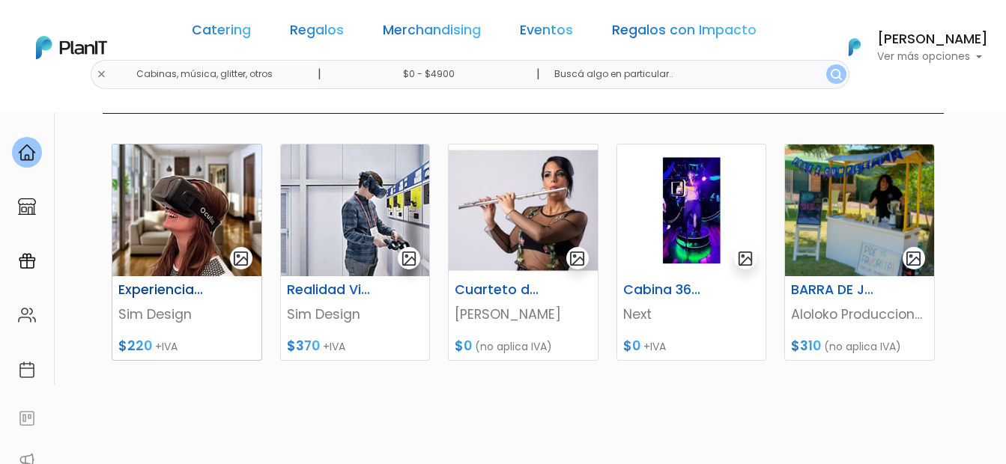
click at [187, 245] on img at bounding box center [186, 211] width 149 height 132
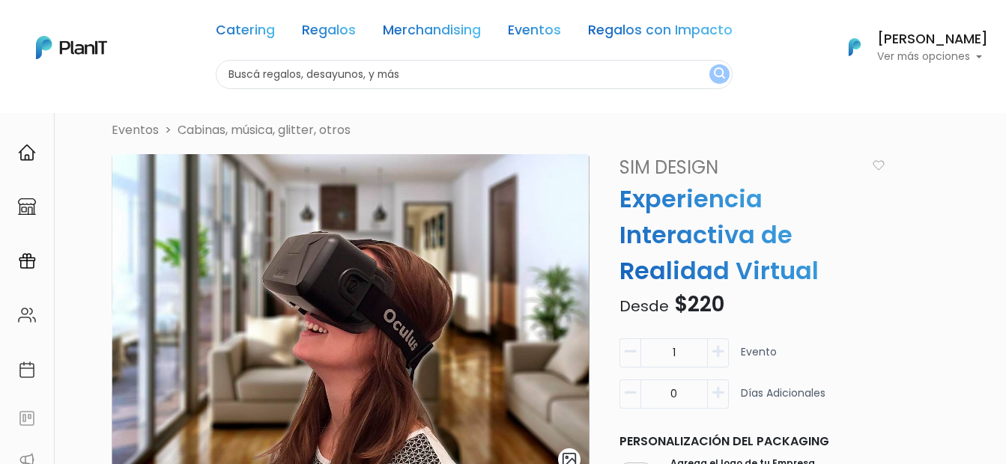
scroll to position [26, 0]
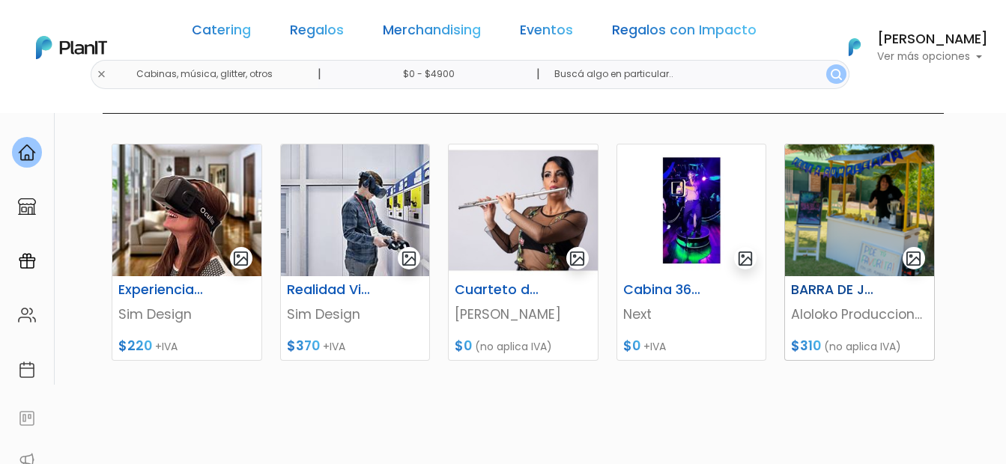
click at [836, 237] on img at bounding box center [859, 211] width 149 height 132
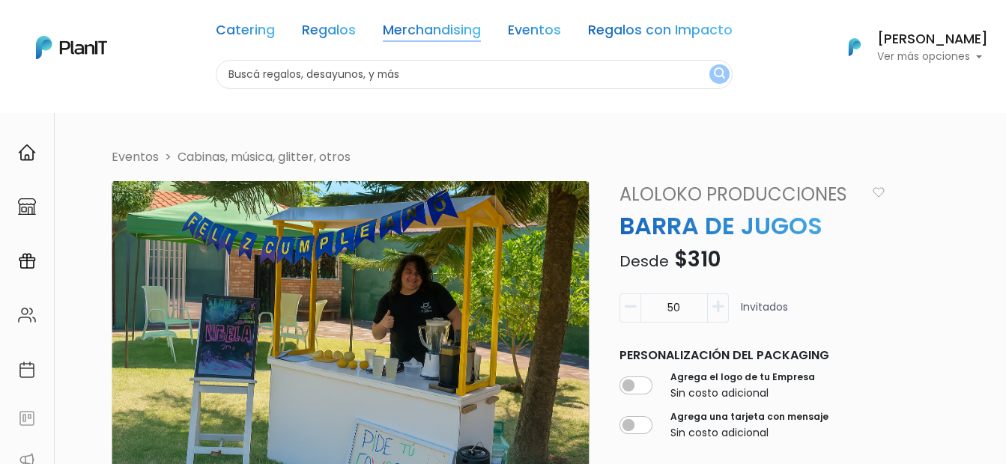
click at [441, 27] on link "Merchandising" at bounding box center [432, 33] width 98 height 18
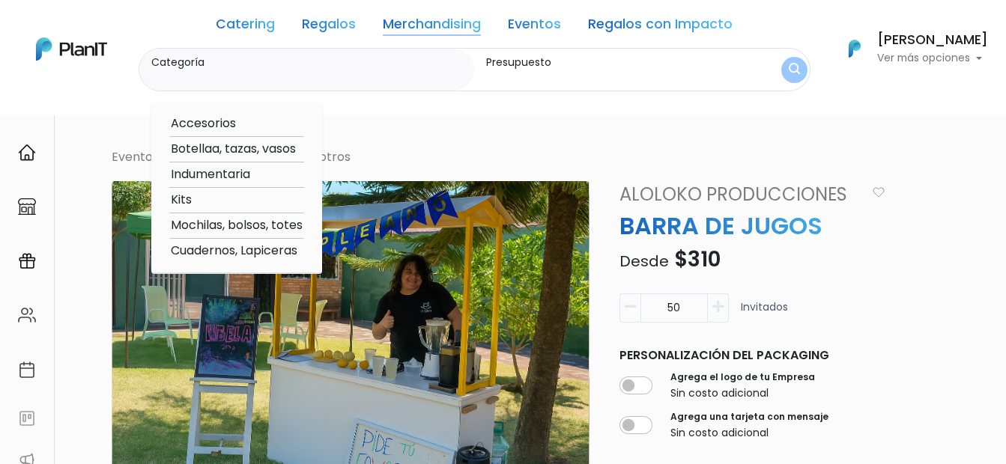
click at [655, 19] on link "Regalos con Impacto" at bounding box center [660, 27] width 145 height 18
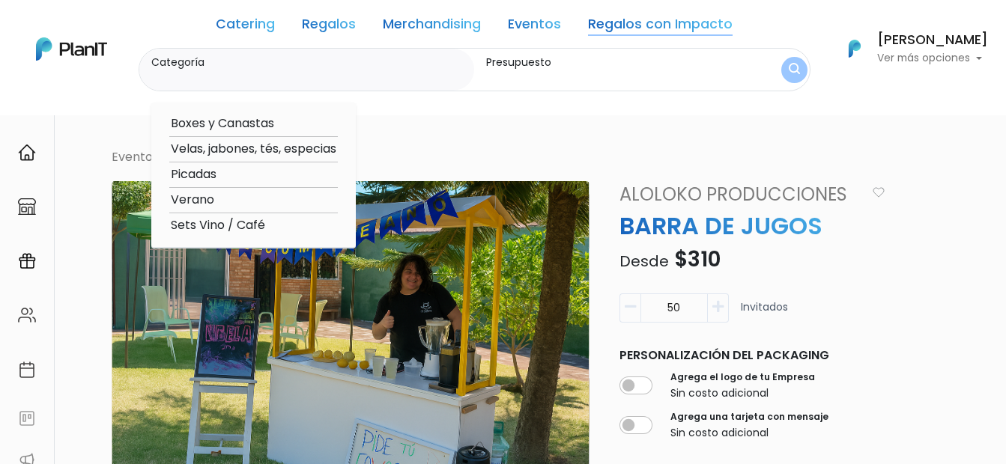
click at [559, 84] on input "Presupuesto" at bounding box center [611, 77] width 250 height 15
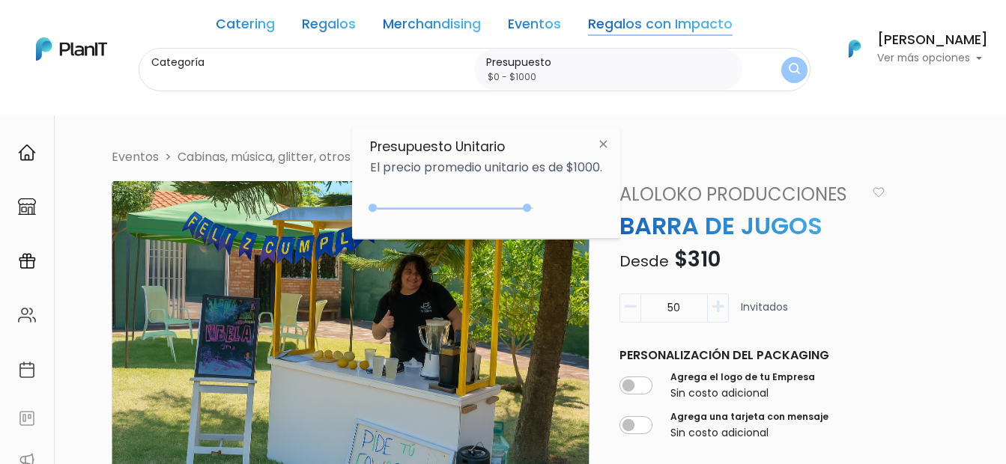
click at [567, 76] on input "$0 - $1000" at bounding box center [611, 77] width 250 height 15
click at [616, 84] on input "$0 - $1000" at bounding box center [611, 77] width 250 height 15
click at [557, 77] on input "$0 - $1000" at bounding box center [611, 77] width 250 height 15
type input "$0 - $1500"
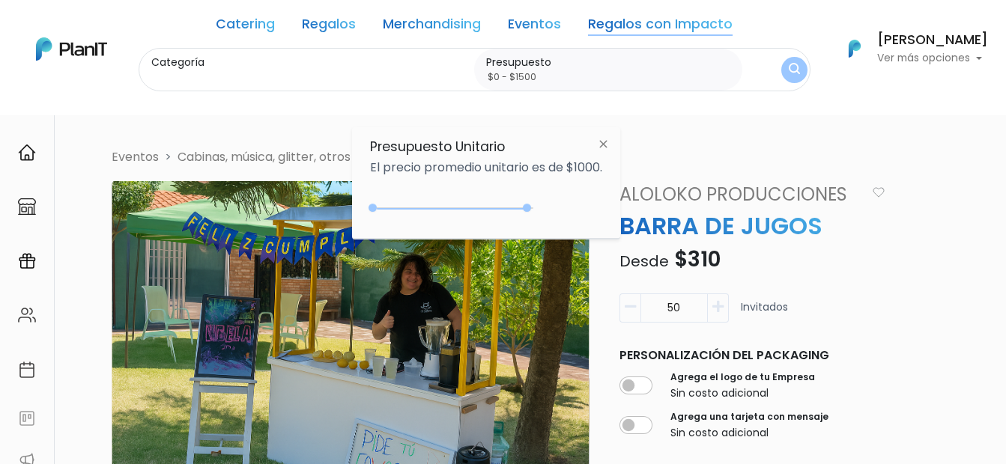
click at [795, 77] on img "submit" at bounding box center [794, 70] width 11 height 14
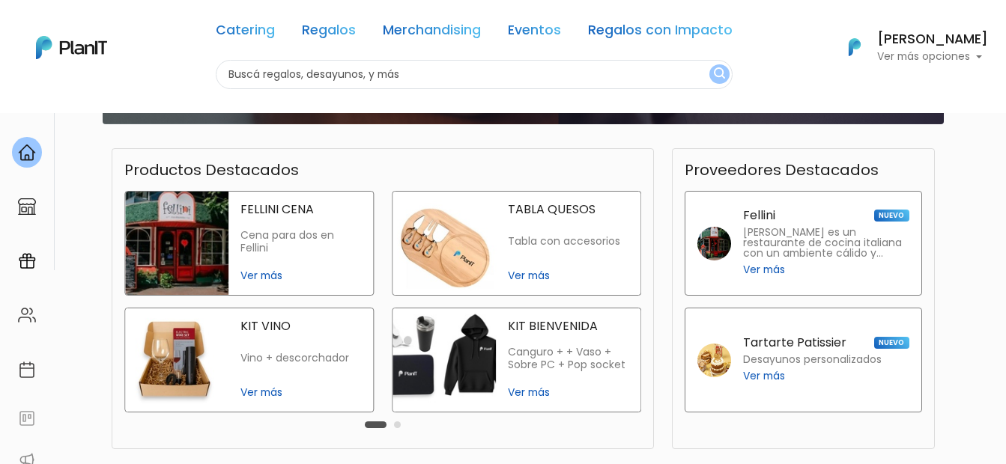
scroll to position [306, 0]
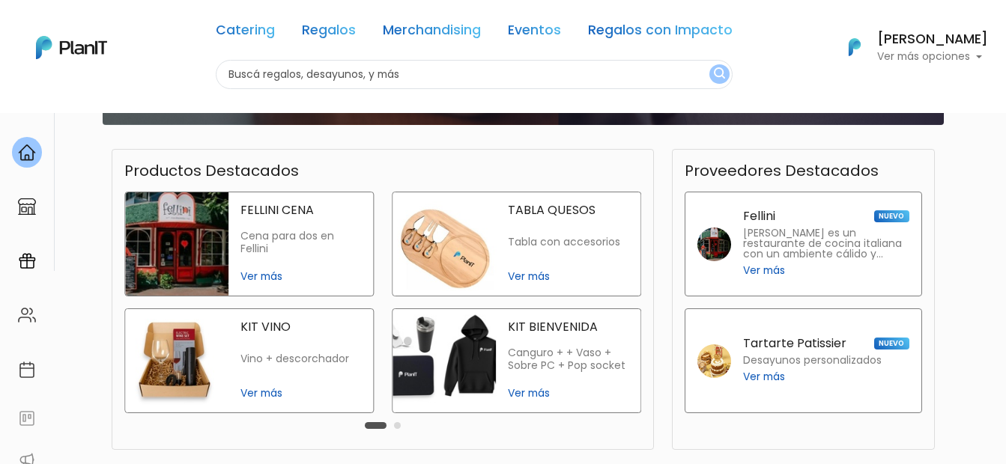
click at [574, 249] on p "Tabla con accesorios" at bounding box center [568, 242] width 121 height 13
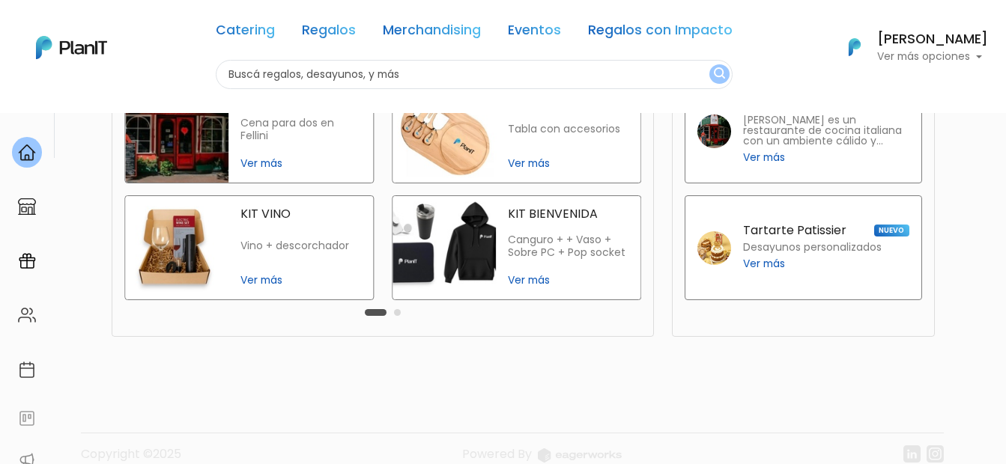
scroll to position [418, 0]
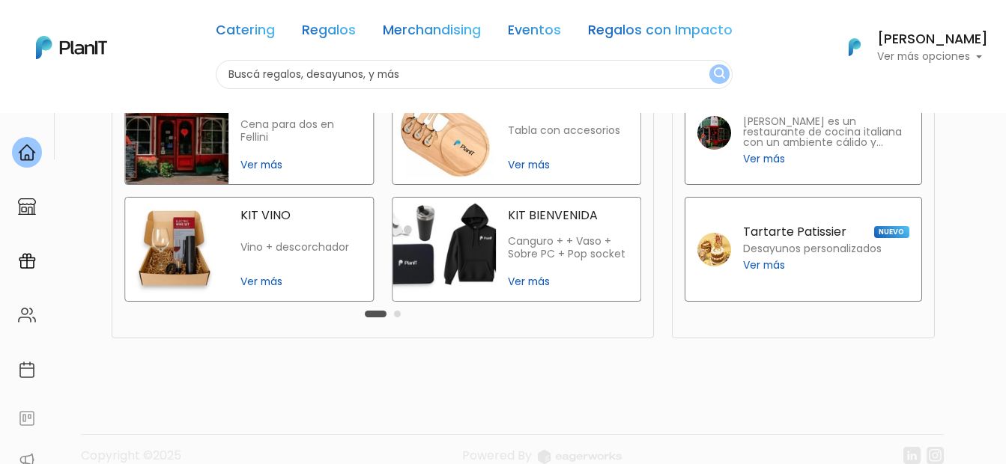
click at [530, 285] on span "Ver más" at bounding box center [568, 282] width 121 height 16
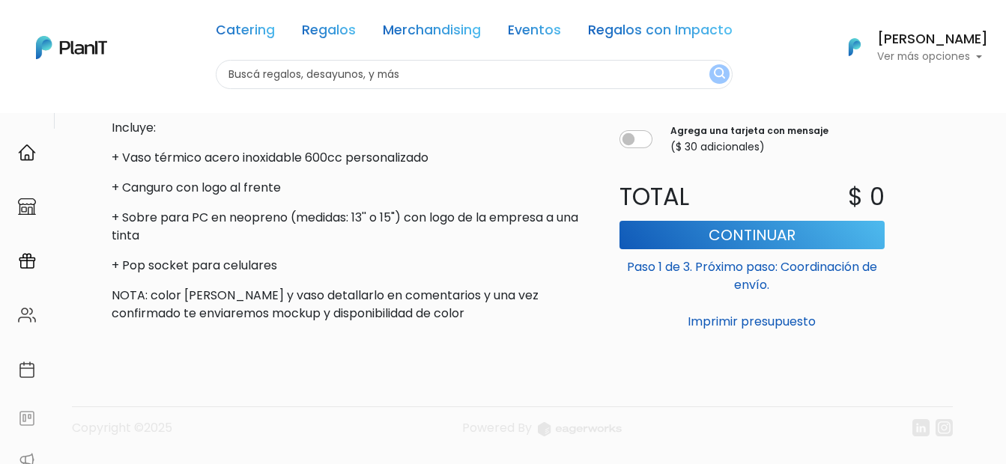
scroll to position [481, 0]
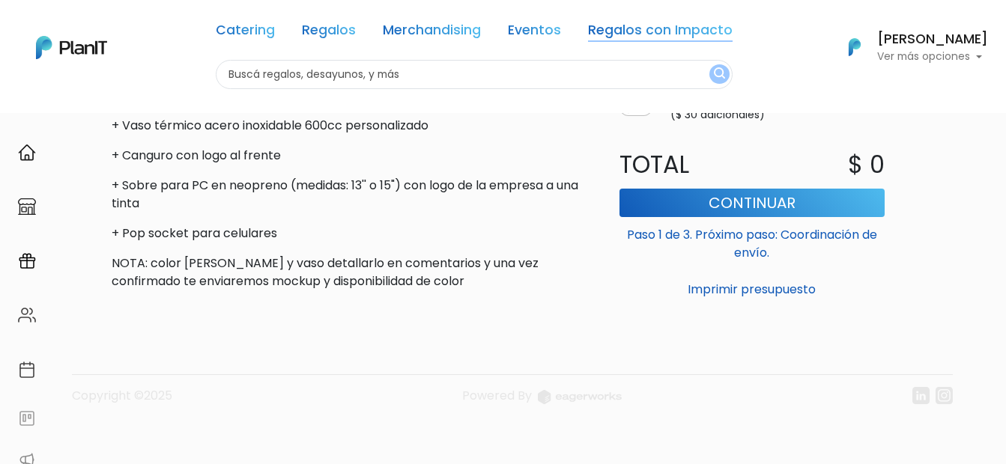
click at [722, 24] on link "Regalos con Impacto" at bounding box center [660, 33] width 145 height 18
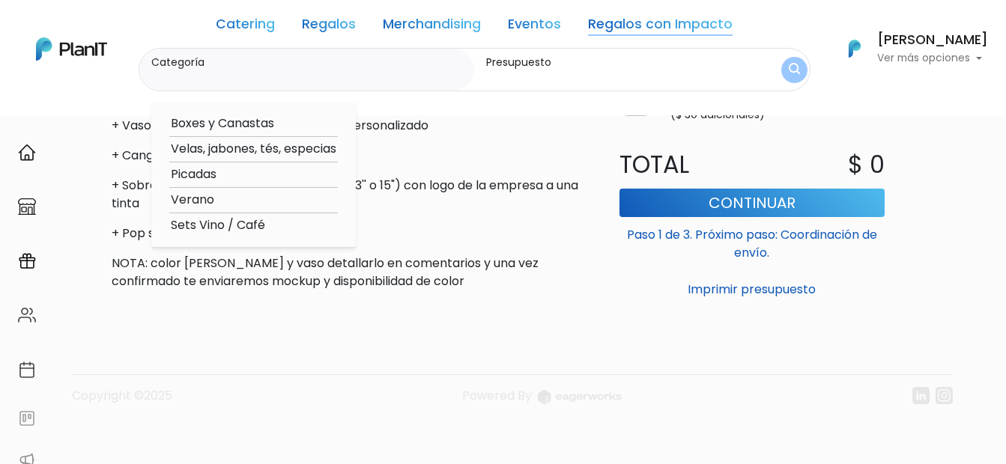
click at [210, 198] on option "Verano" at bounding box center [253, 200] width 168 height 19
type input "Verano"
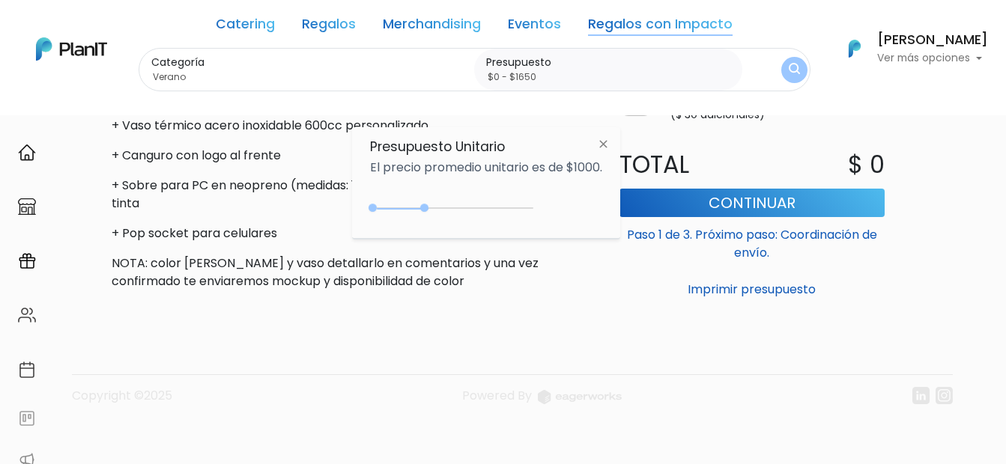
drag, startPoint x: 402, startPoint y: 206, endPoint x: 423, endPoint y: 214, distance: 22.5
click at [425, 213] on div "0 : 1650 0 1650" at bounding box center [454, 211] width 157 height 15
drag, startPoint x: 421, startPoint y: 208, endPoint x: 460, endPoint y: 204, distance: 39.1
click at [460, 204] on div "0 : 1450 0 1450" at bounding box center [454, 211] width 157 height 15
click at [459, 205] on div "0 : 2650 0 2650" at bounding box center [454, 211] width 157 height 15
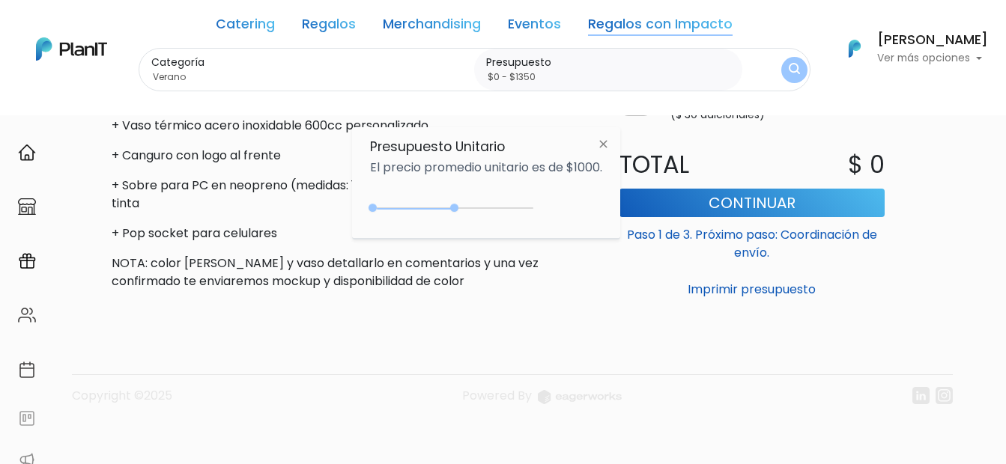
type input "$0 - $1300"
drag, startPoint x: 458, startPoint y: 208, endPoint x: 419, endPoint y: 208, distance: 39.7
click at [450, 208] on div at bounding box center [454, 208] width 8 height 8
click at [795, 71] on img "submit" at bounding box center [793, 70] width 11 height 14
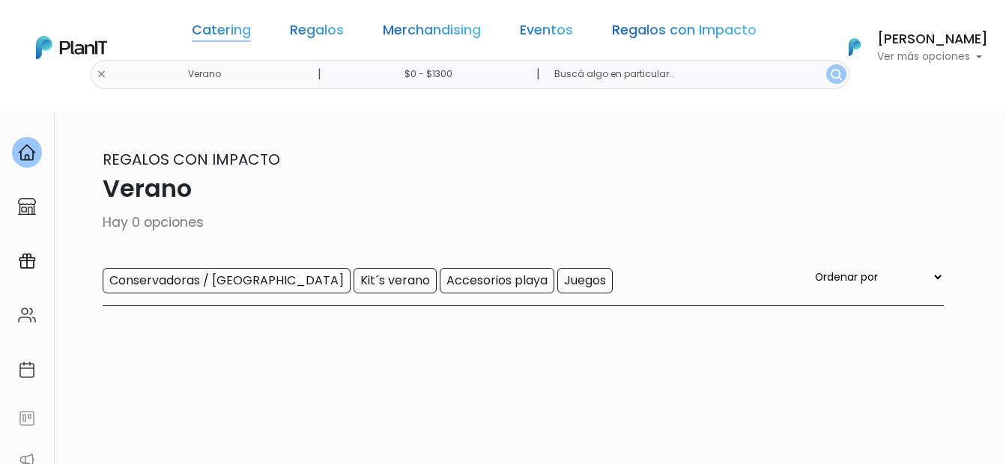
click at [251, 33] on link "Catering" at bounding box center [221, 33] width 59 height 18
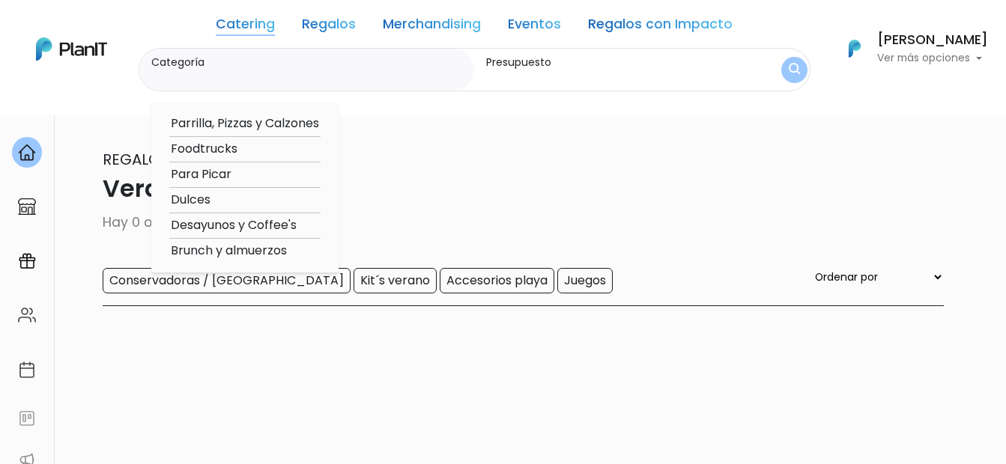
click at [237, 148] on option "Foodtrucks" at bounding box center [244, 149] width 151 height 19
type input "Foodtrucks"
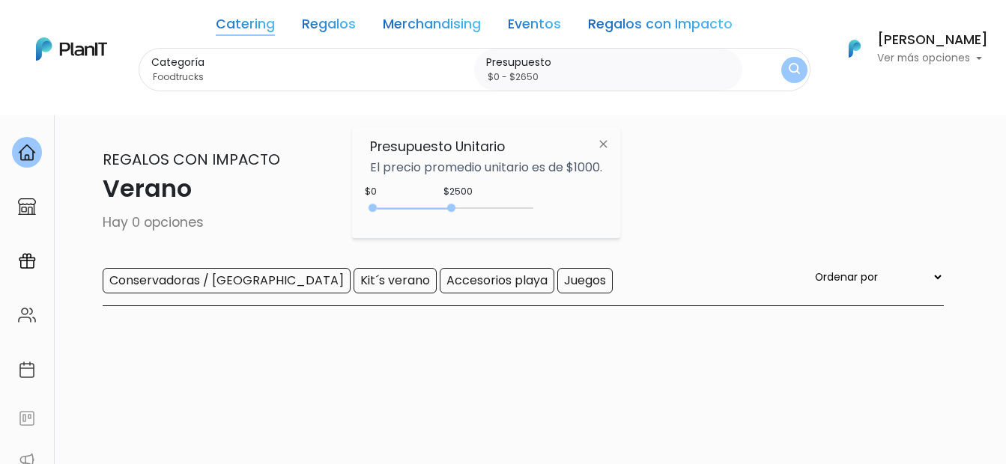
drag, startPoint x: 412, startPoint y: 206, endPoint x: 458, endPoint y: 204, distance: 46.5
click at [458, 204] on div "0 : 2500 0 2500" at bounding box center [454, 211] width 157 height 15
type input "$0 - $2600"
click at [797, 68] on img "submit" at bounding box center [793, 70] width 11 height 14
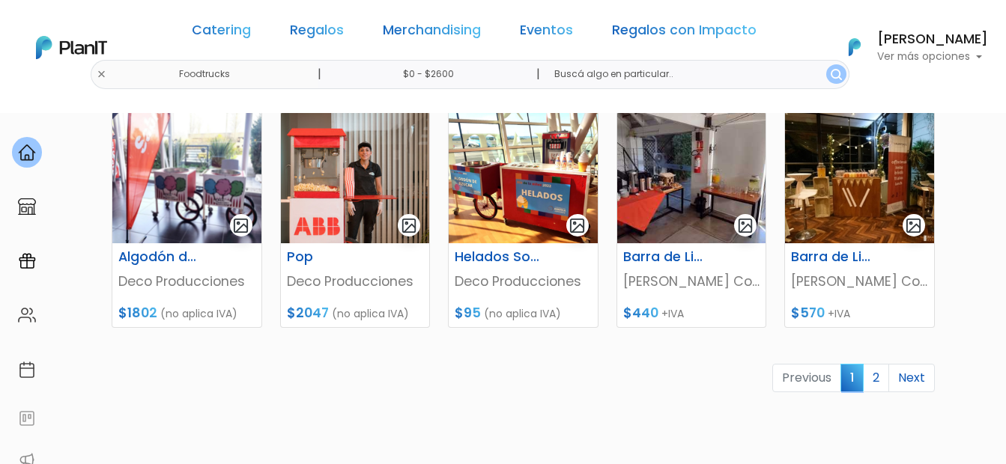
scroll to position [695, 0]
click at [871, 375] on link "2" at bounding box center [876, 379] width 26 height 28
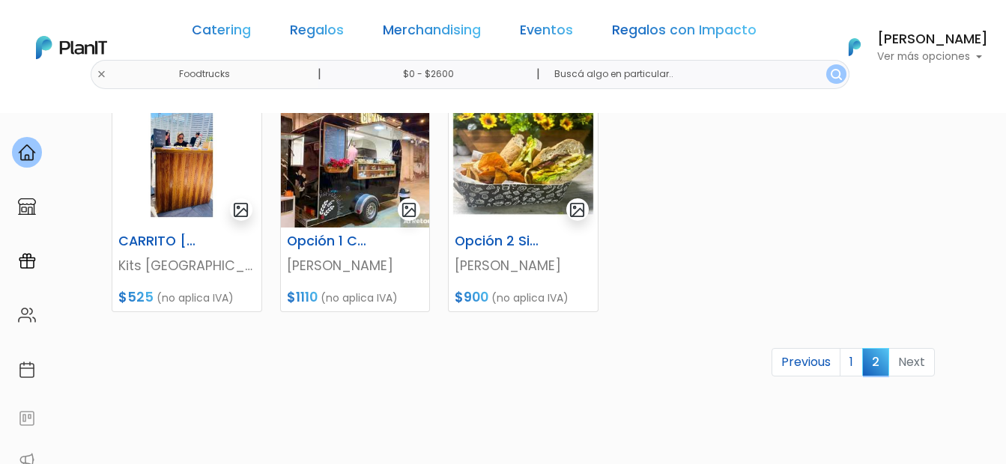
scroll to position [491, 0]
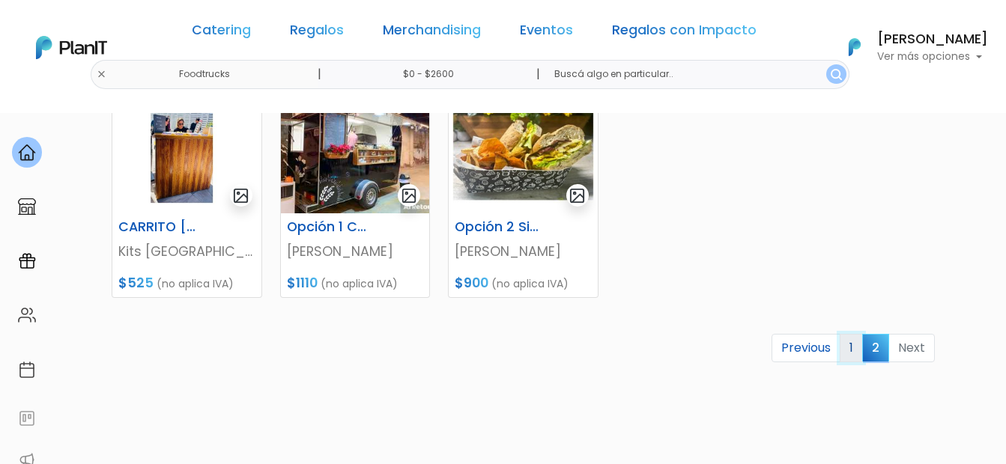
click at [859, 349] on link "1" at bounding box center [850, 348] width 23 height 28
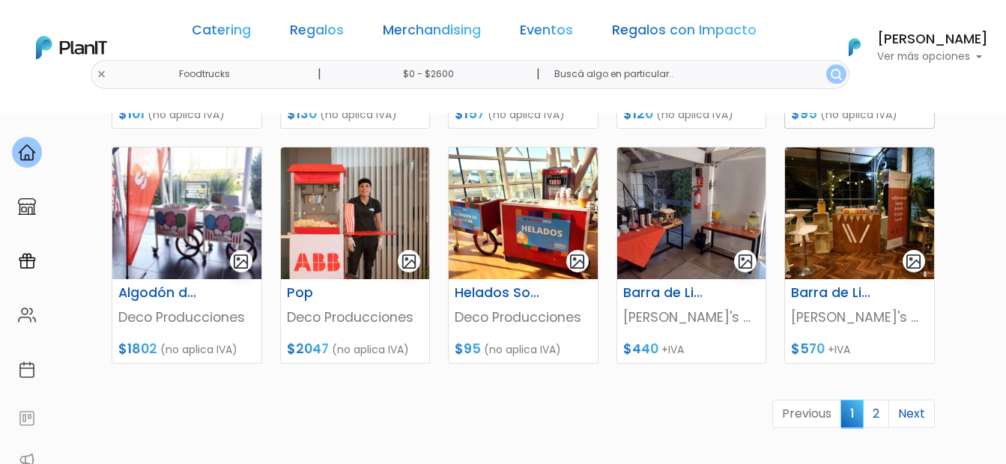
scroll to position [734, 0]
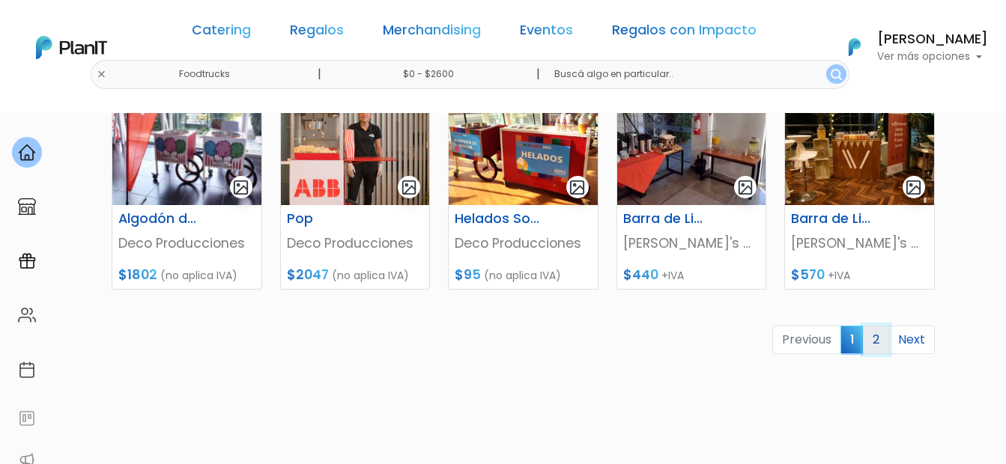
click at [877, 335] on link "2" at bounding box center [876, 340] width 26 height 28
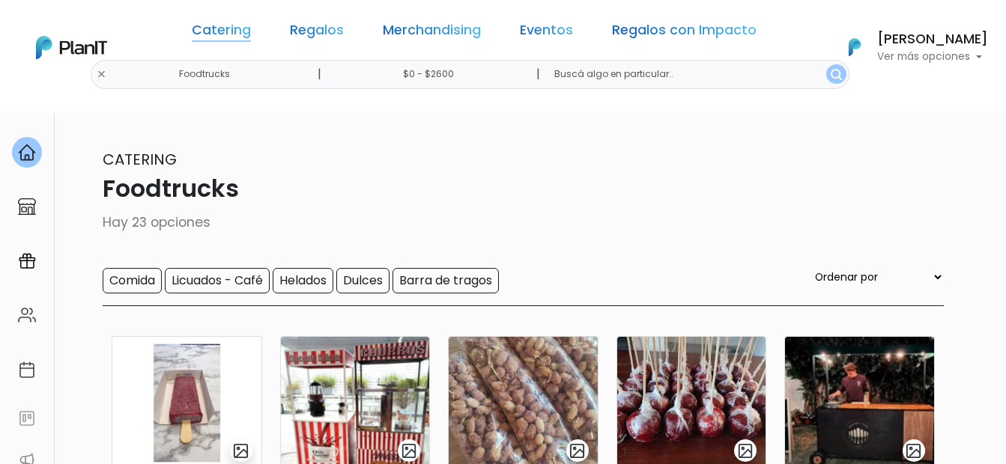
click at [244, 28] on link "Catering" at bounding box center [221, 33] width 59 height 18
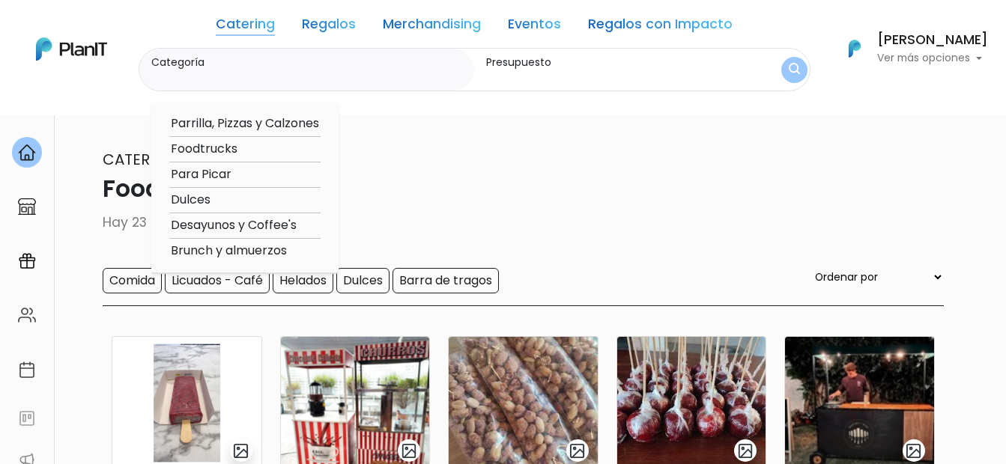
click at [205, 201] on option "Dulces" at bounding box center [244, 200] width 151 height 19
type input "Dulces"
type input "$0 - $2600"
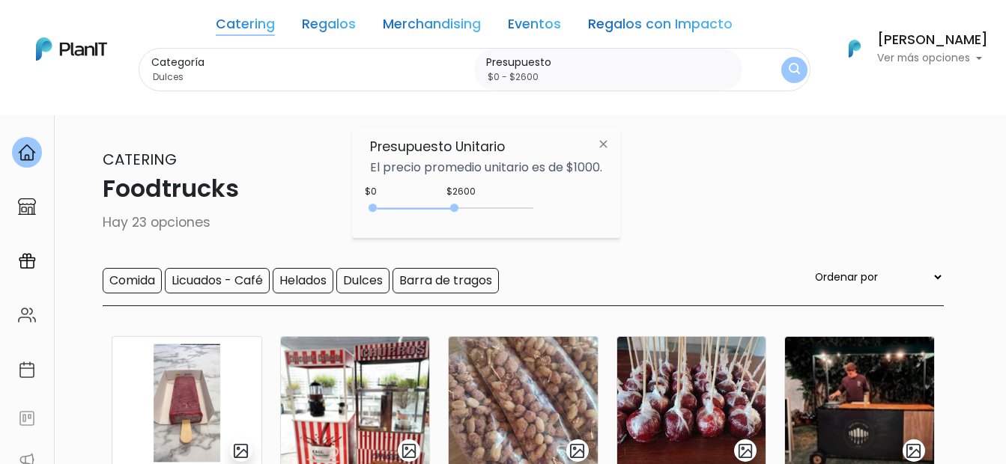
click at [792, 70] on img "submit" at bounding box center [794, 70] width 11 height 14
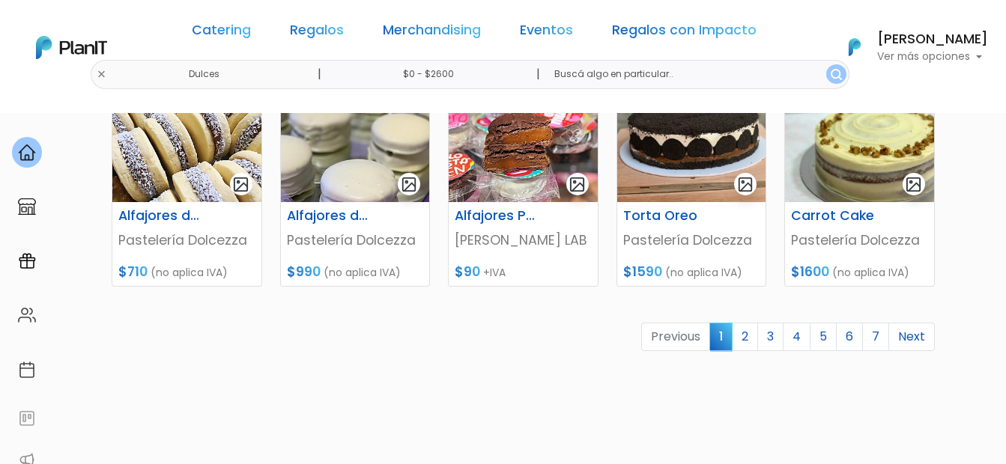
scroll to position [710, 0]
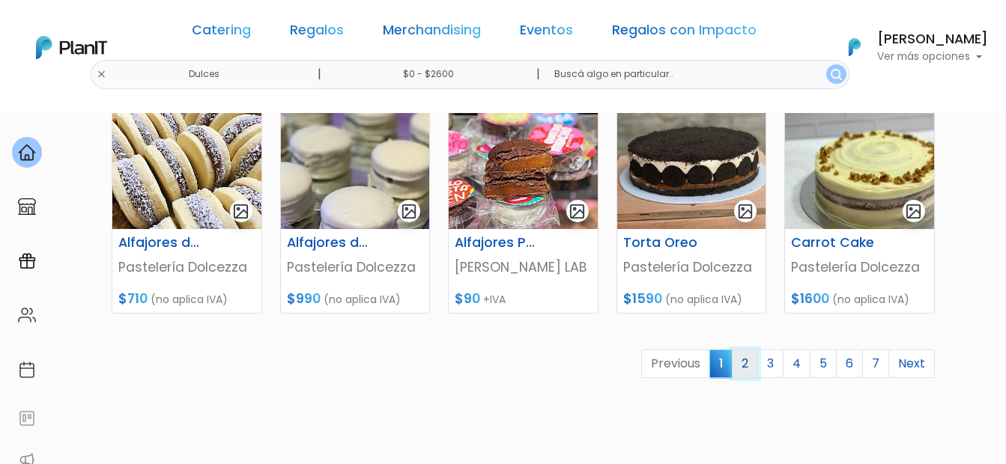
click at [750, 365] on link "2" at bounding box center [745, 364] width 26 height 28
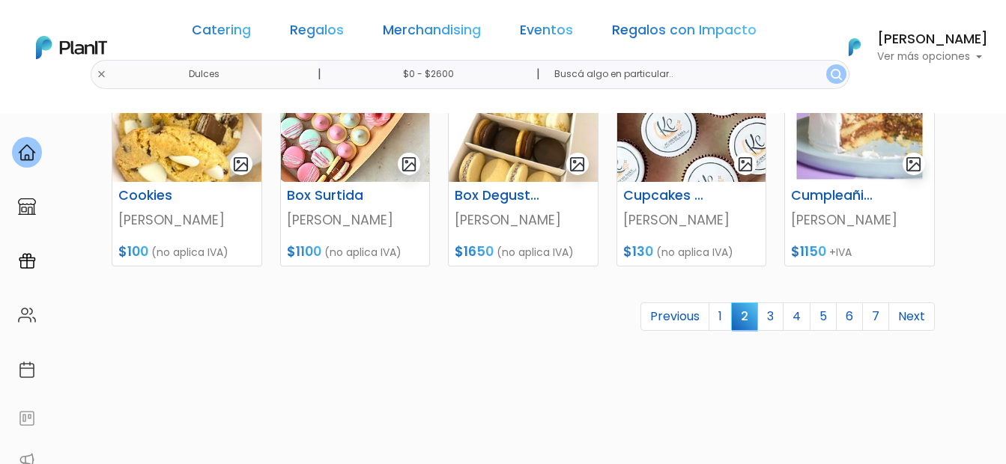
scroll to position [846, 0]
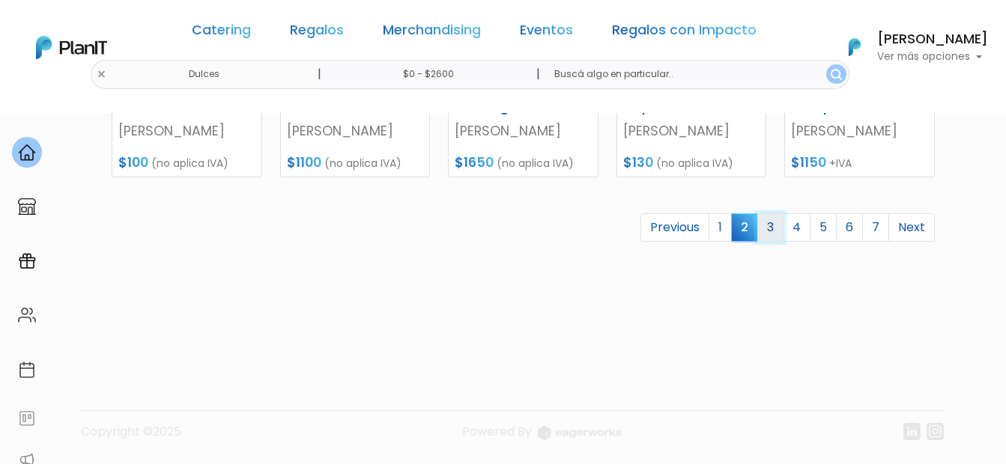
click at [768, 236] on link "3" at bounding box center [770, 227] width 26 height 28
